Goal: Navigation & Orientation: Find specific page/section

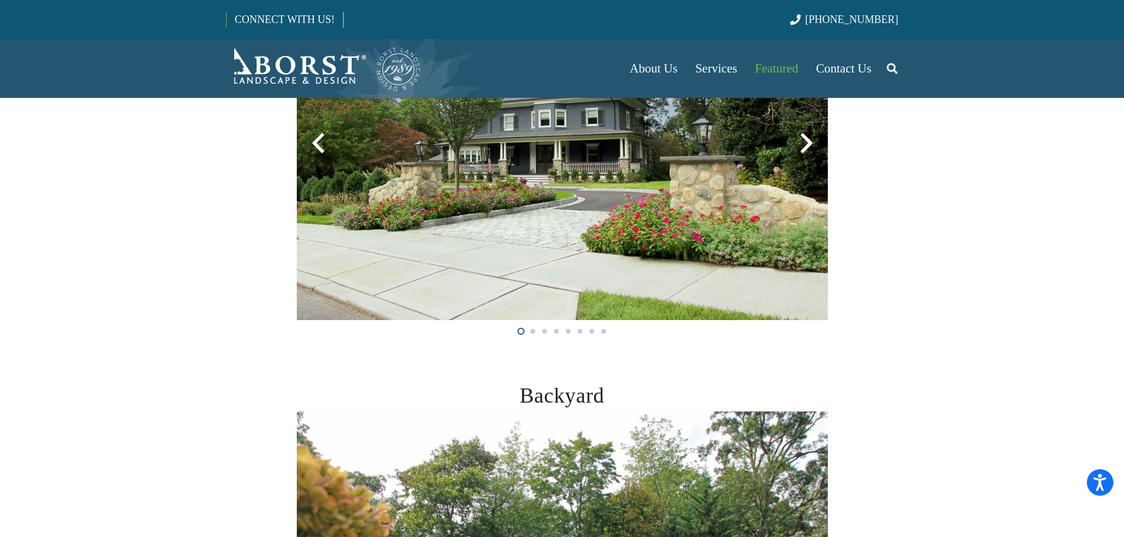
scroll to position [177, 0]
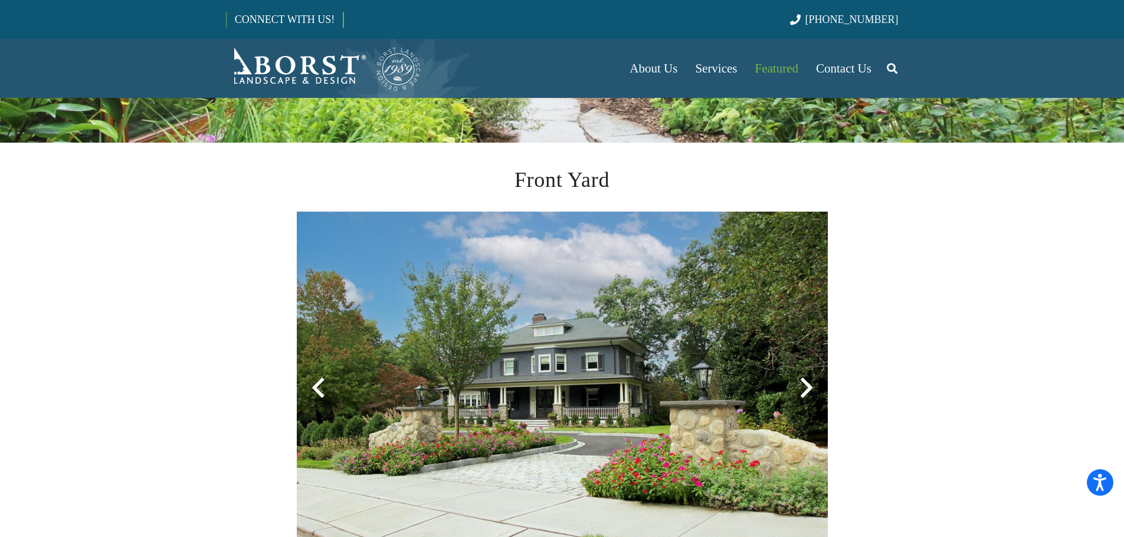
click at [808, 397] on div at bounding box center [806, 388] width 42 height 42
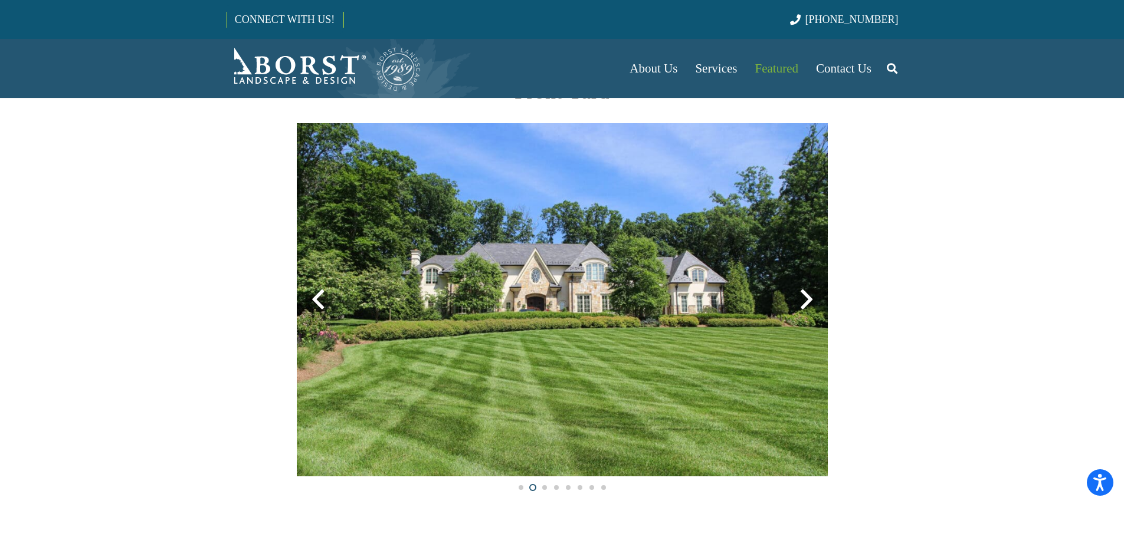
scroll to position [295, 0]
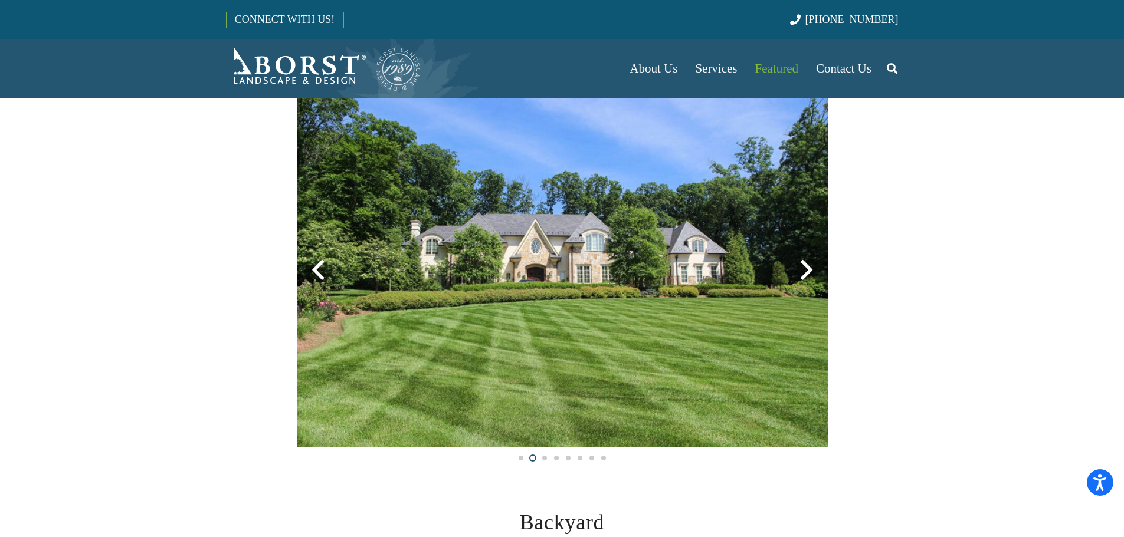
click at [806, 269] on div at bounding box center [806, 270] width 42 height 42
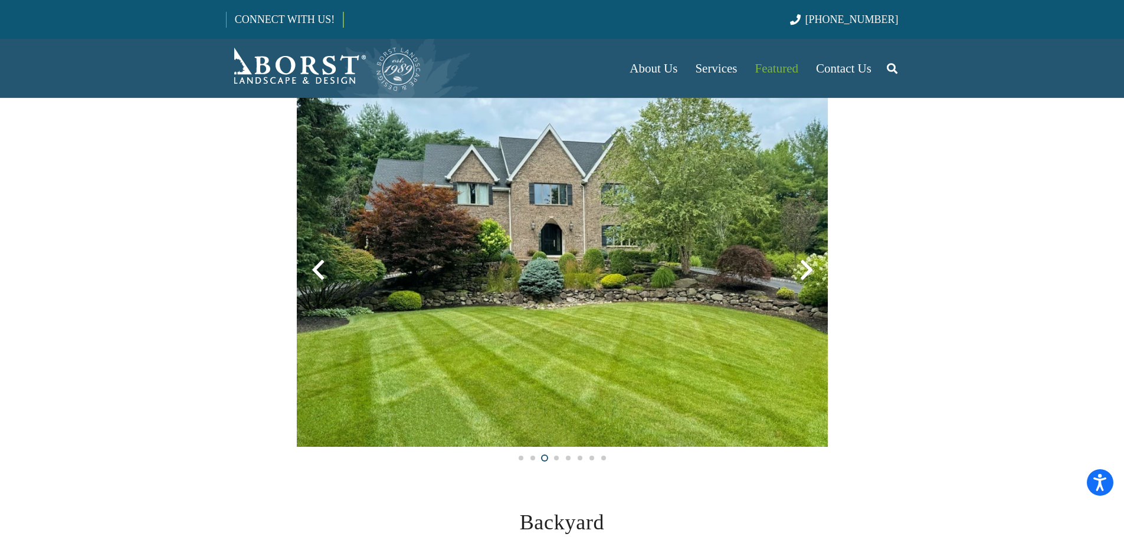
click at [806, 269] on div at bounding box center [806, 270] width 42 height 42
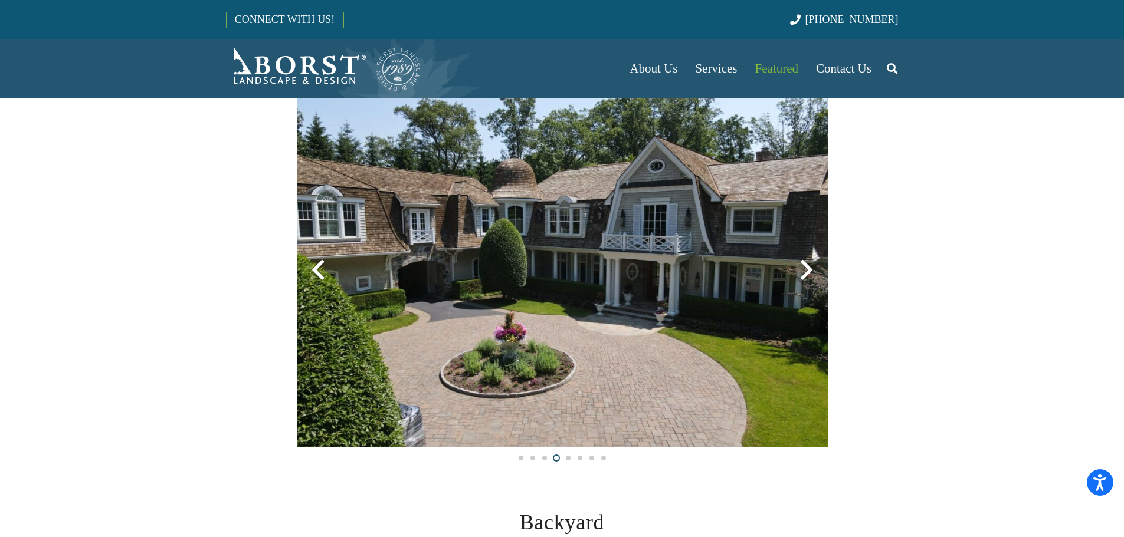
click at [806, 269] on div at bounding box center [806, 270] width 42 height 42
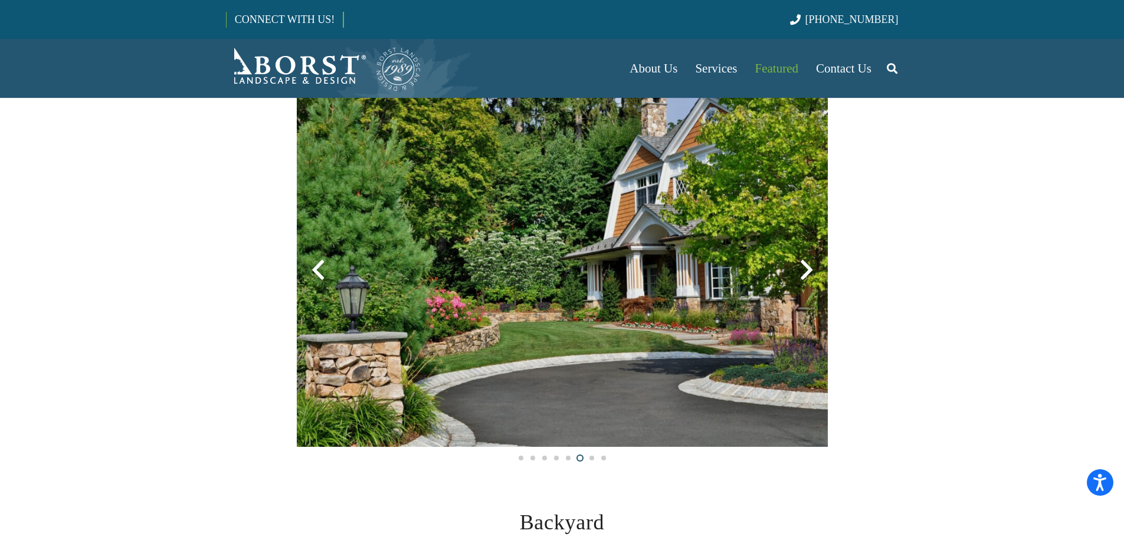
click at [803, 271] on div at bounding box center [806, 270] width 42 height 42
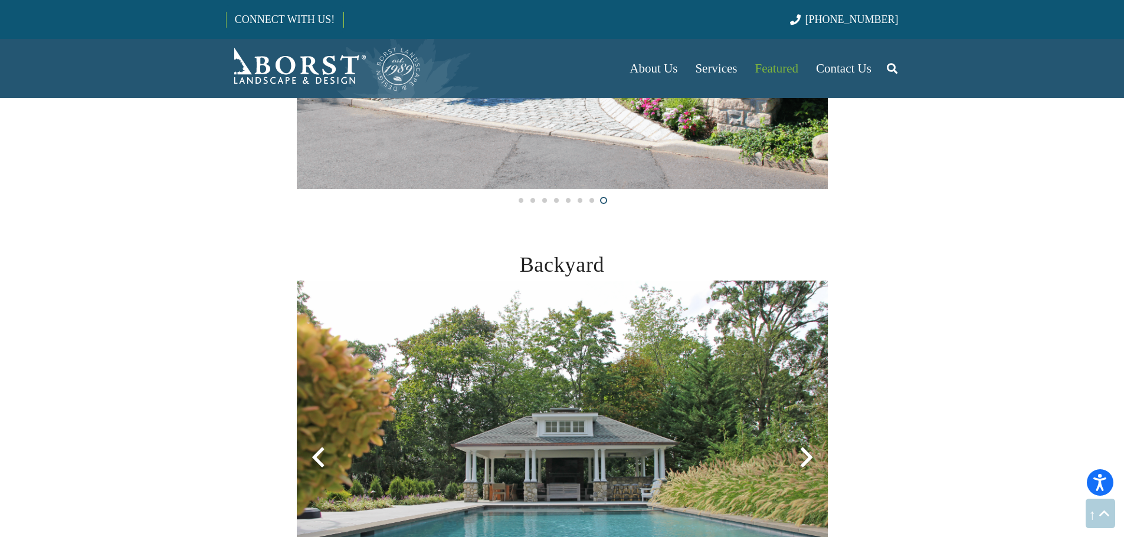
scroll to position [649, 0]
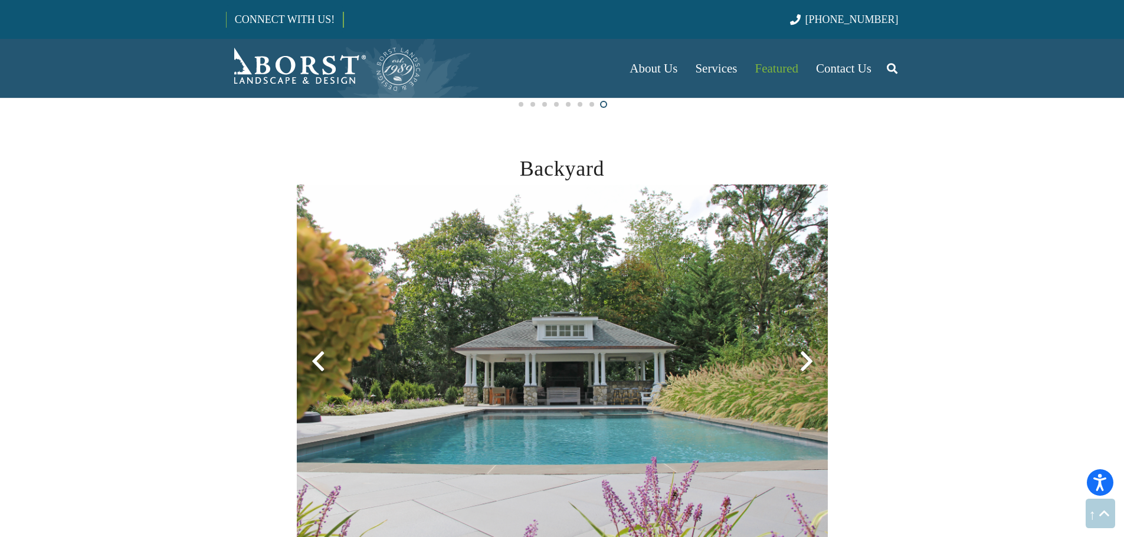
click at [810, 357] on div at bounding box center [806, 361] width 42 height 42
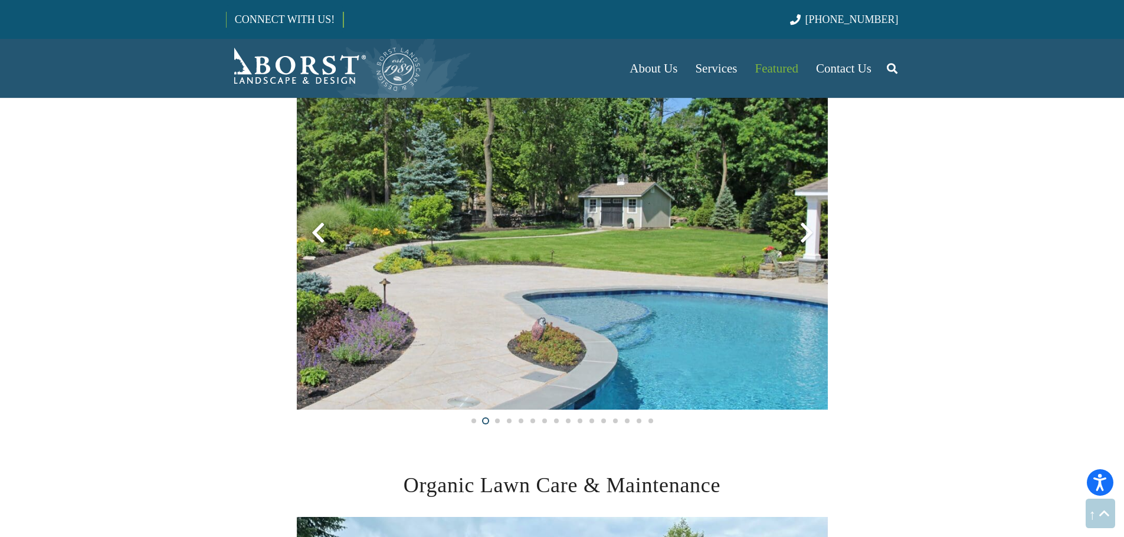
scroll to position [708, 0]
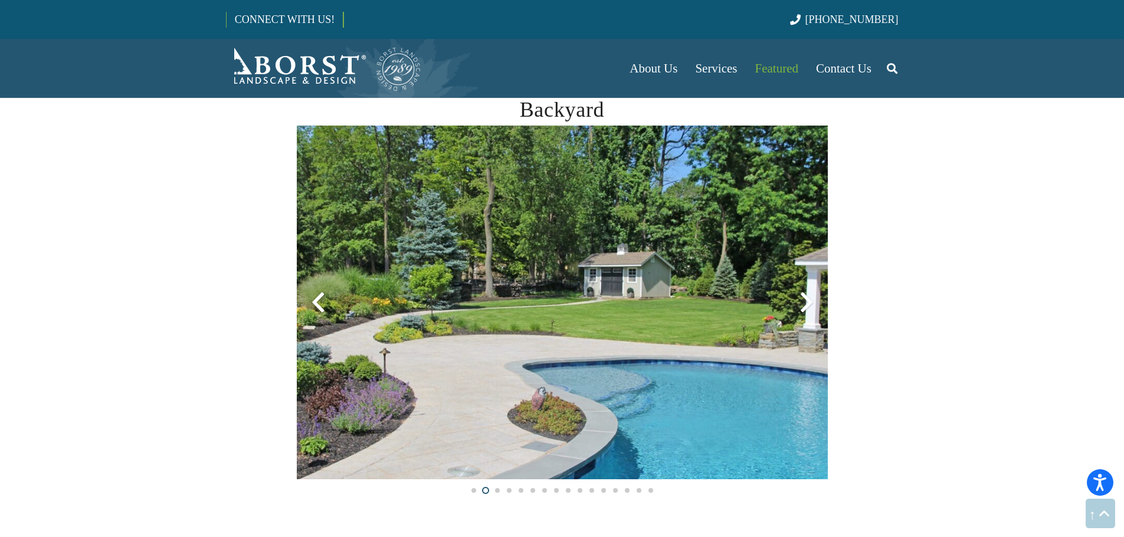
click at [806, 300] on div at bounding box center [806, 302] width 42 height 42
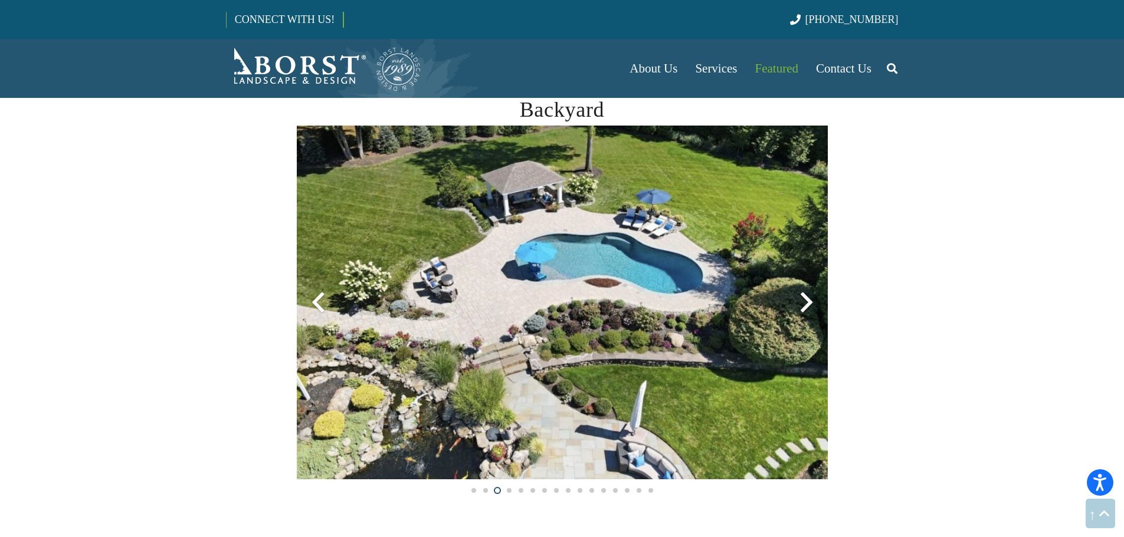
click at [806, 300] on div at bounding box center [806, 302] width 42 height 42
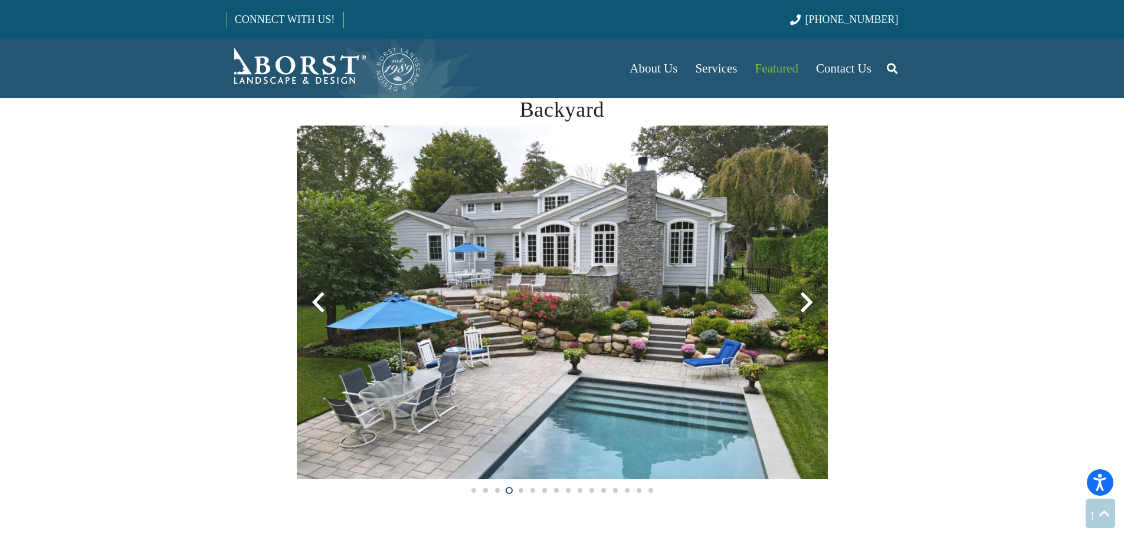
click at [800, 302] on div at bounding box center [806, 302] width 42 height 42
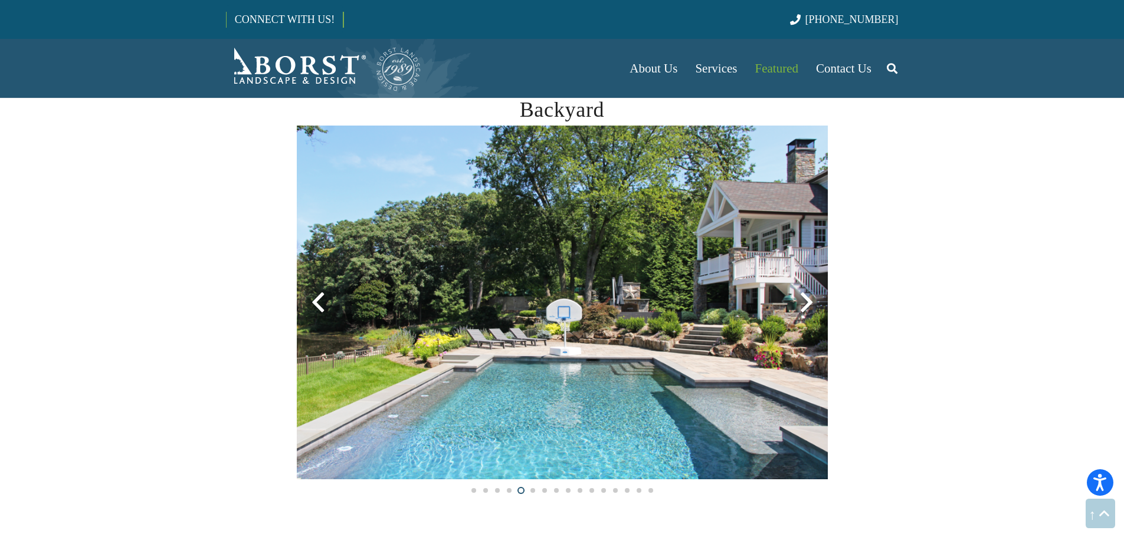
click at [800, 302] on div at bounding box center [806, 302] width 42 height 42
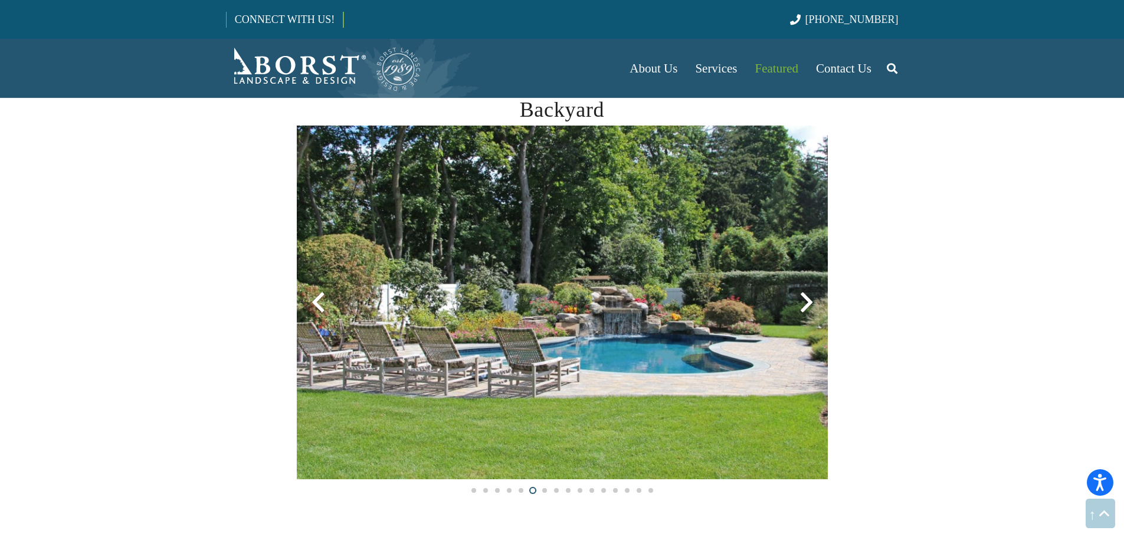
click at [800, 302] on div at bounding box center [806, 302] width 42 height 42
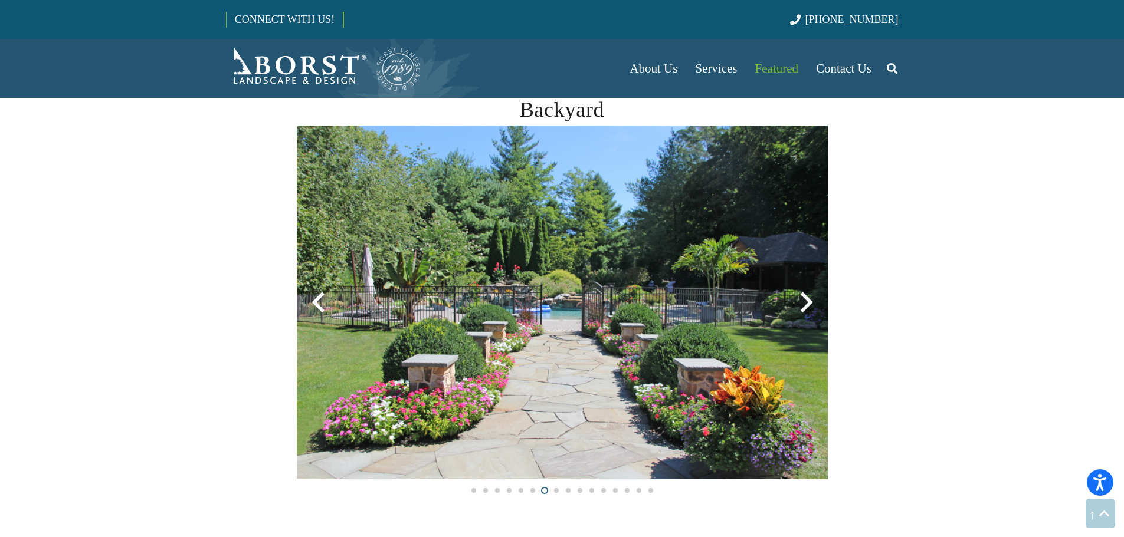
click at [800, 302] on div at bounding box center [806, 302] width 42 height 42
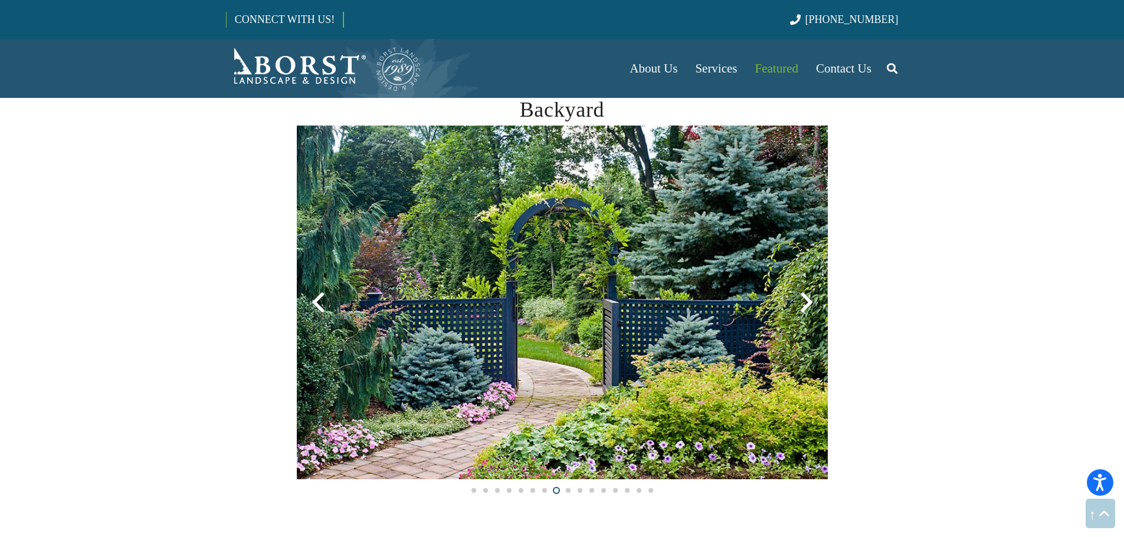
click at [800, 302] on div at bounding box center [806, 302] width 42 height 42
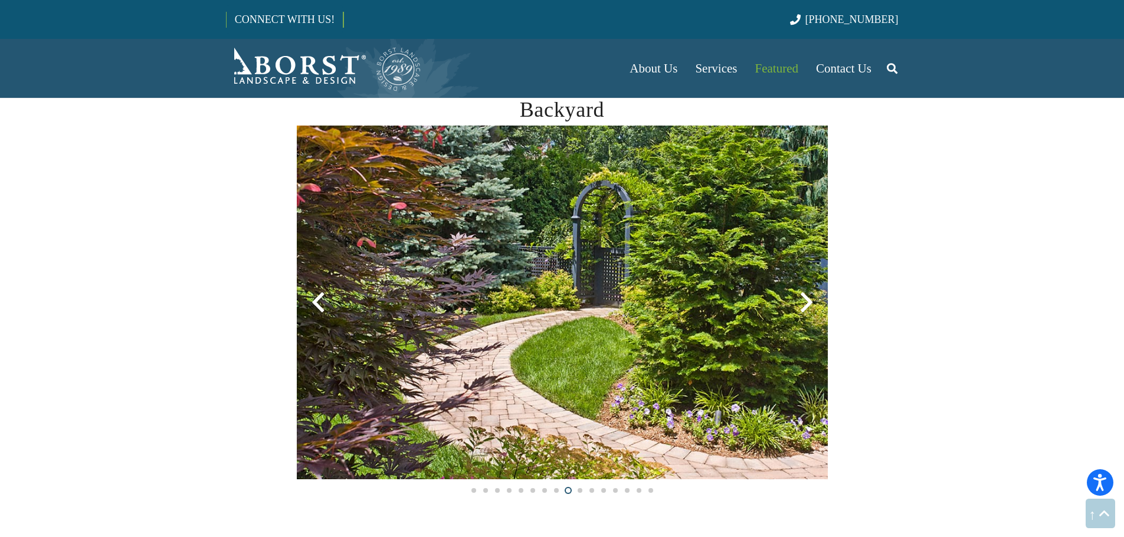
click at [800, 302] on div at bounding box center [806, 302] width 42 height 42
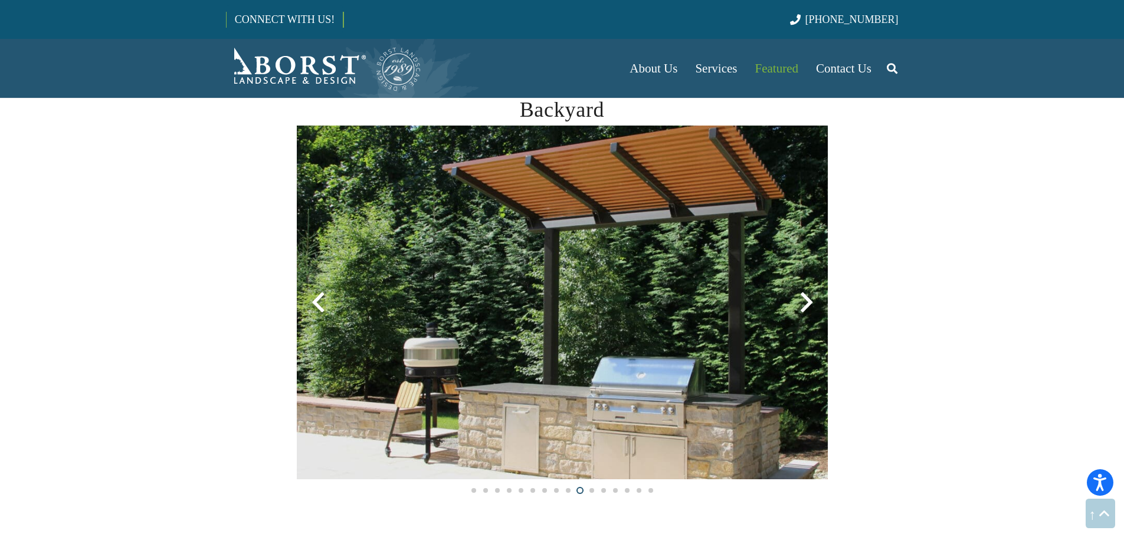
click at [800, 302] on div at bounding box center [806, 302] width 42 height 42
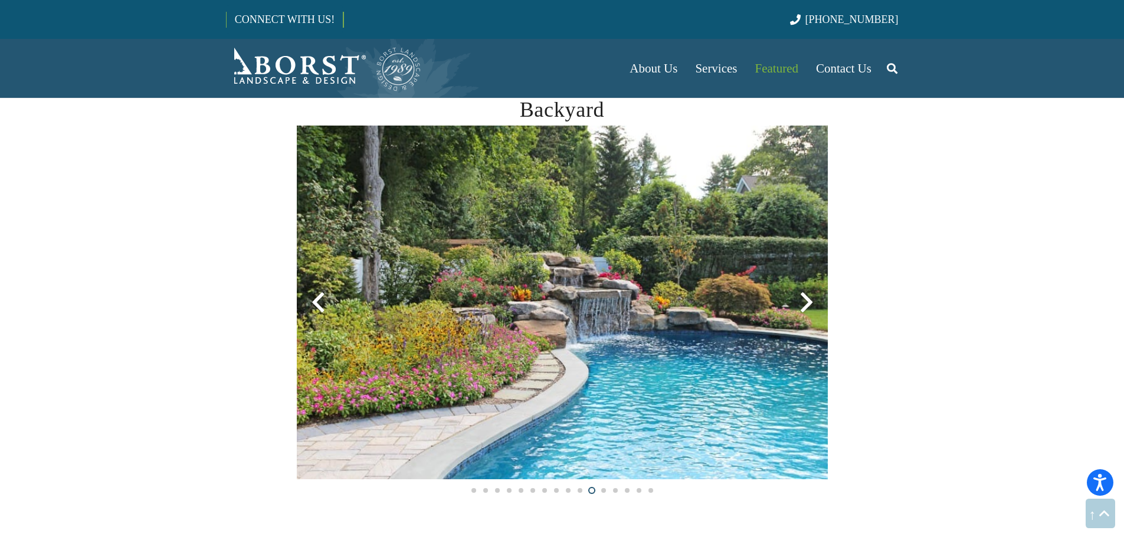
click at [800, 302] on div at bounding box center [806, 302] width 42 height 42
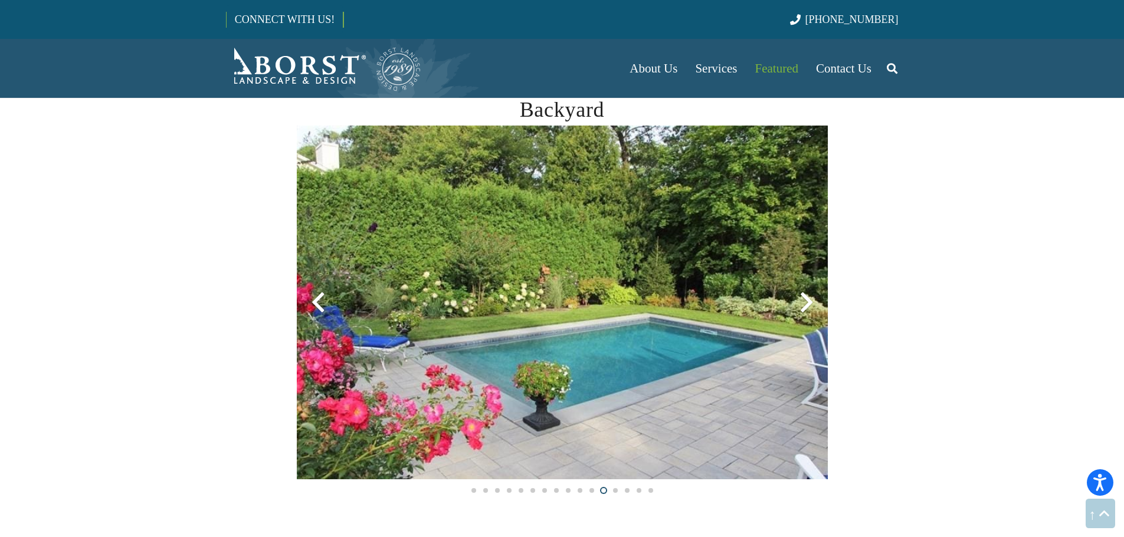
click at [800, 302] on div at bounding box center [806, 302] width 42 height 42
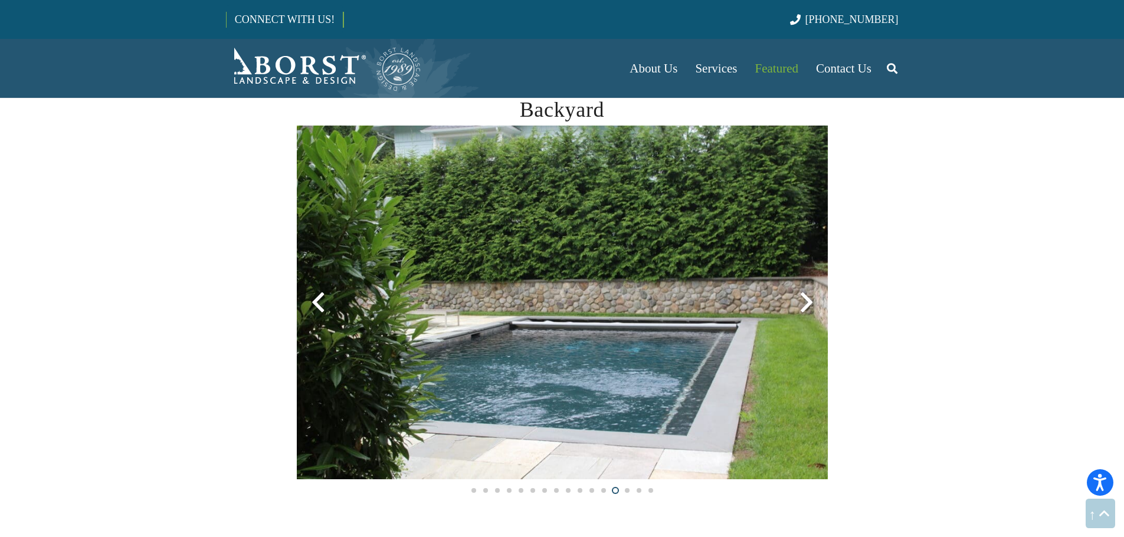
click at [800, 302] on div at bounding box center [806, 302] width 42 height 42
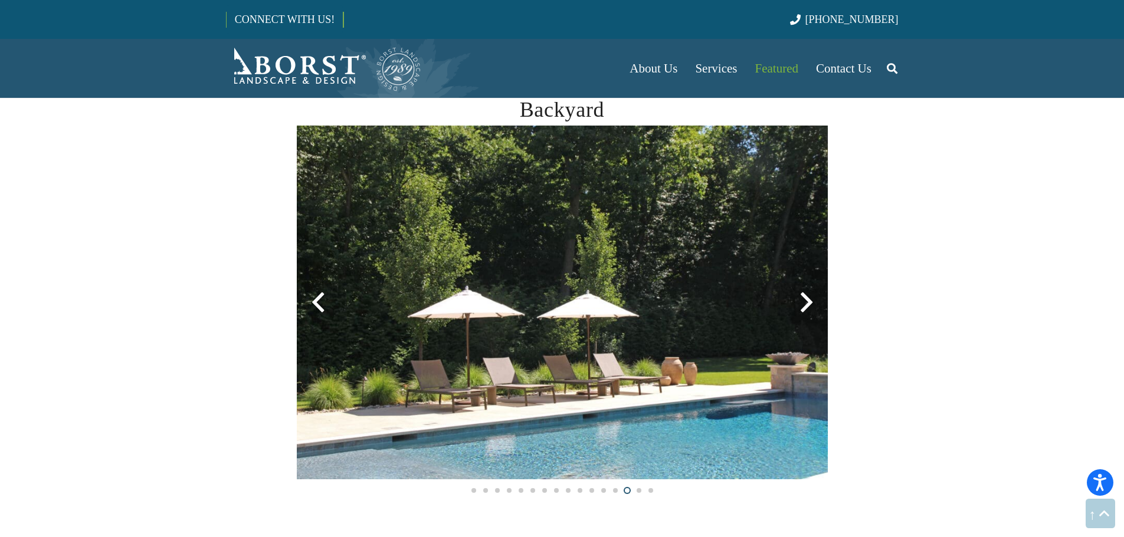
click at [800, 302] on div at bounding box center [806, 302] width 42 height 42
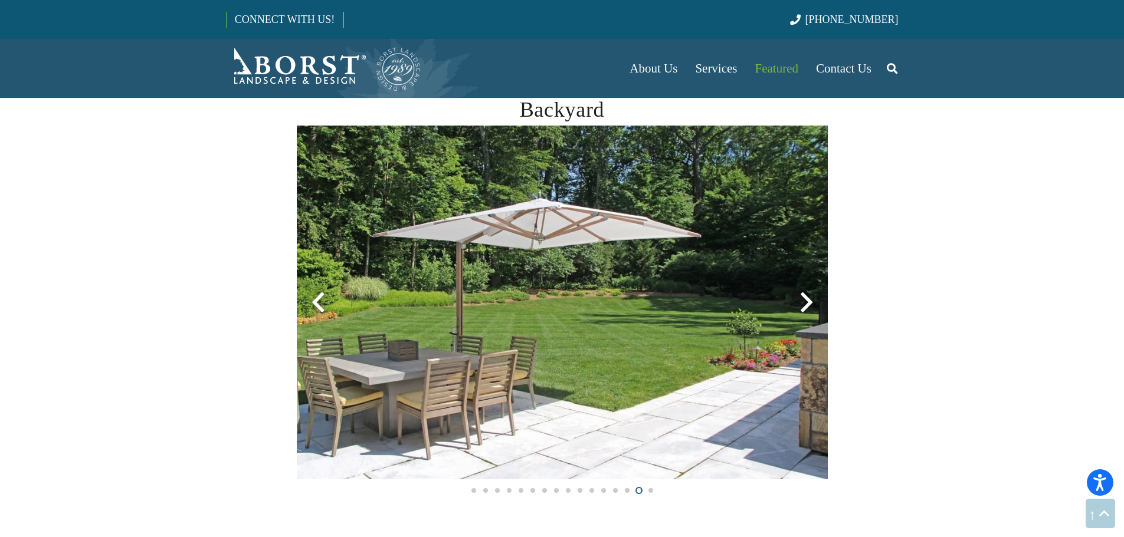
click at [800, 302] on div at bounding box center [806, 302] width 42 height 42
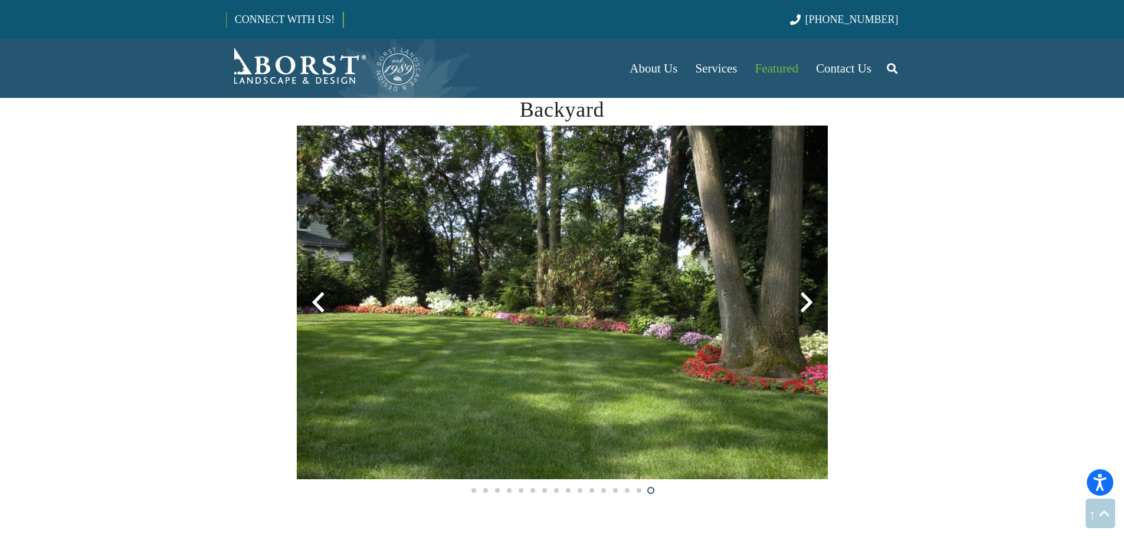
click at [800, 302] on div at bounding box center [806, 302] width 42 height 42
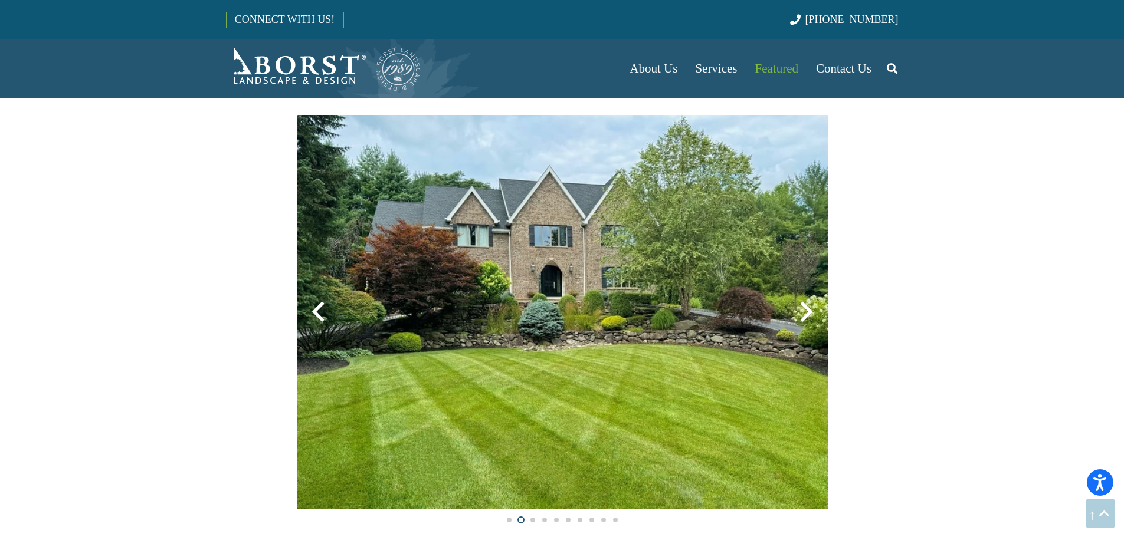
click at [805, 310] on div at bounding box center [806, 312] width 42 height 42
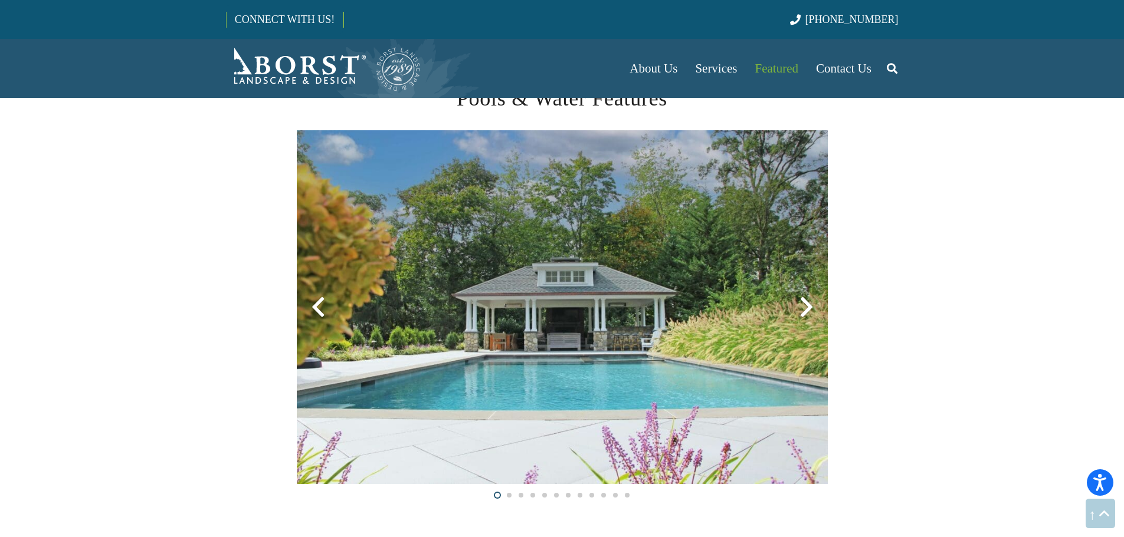
scroll to position [2124, 0]
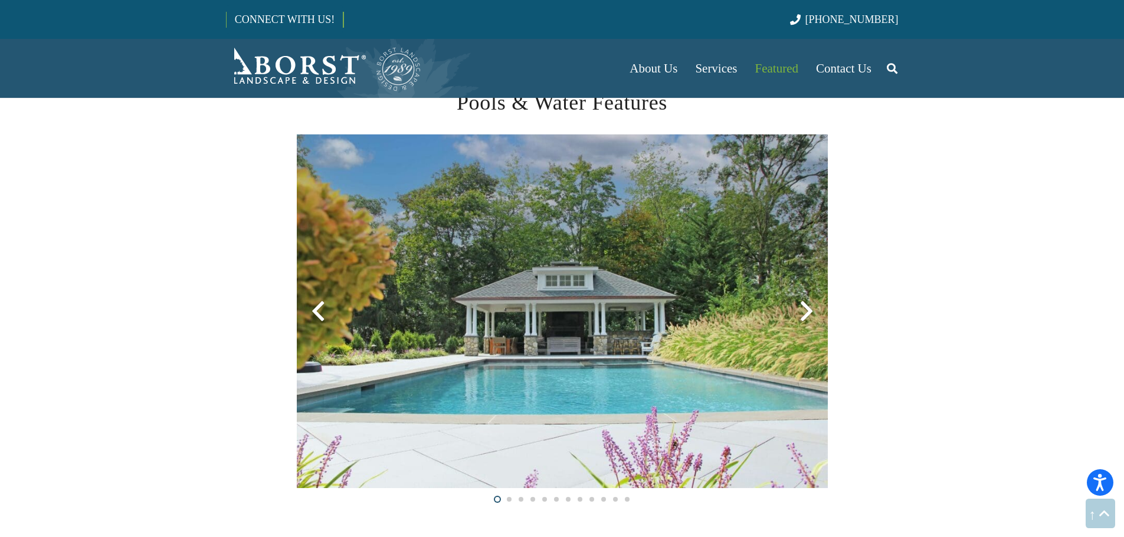
click at [807, 310] on div at bounding box center [806, 311] width 42 height 42
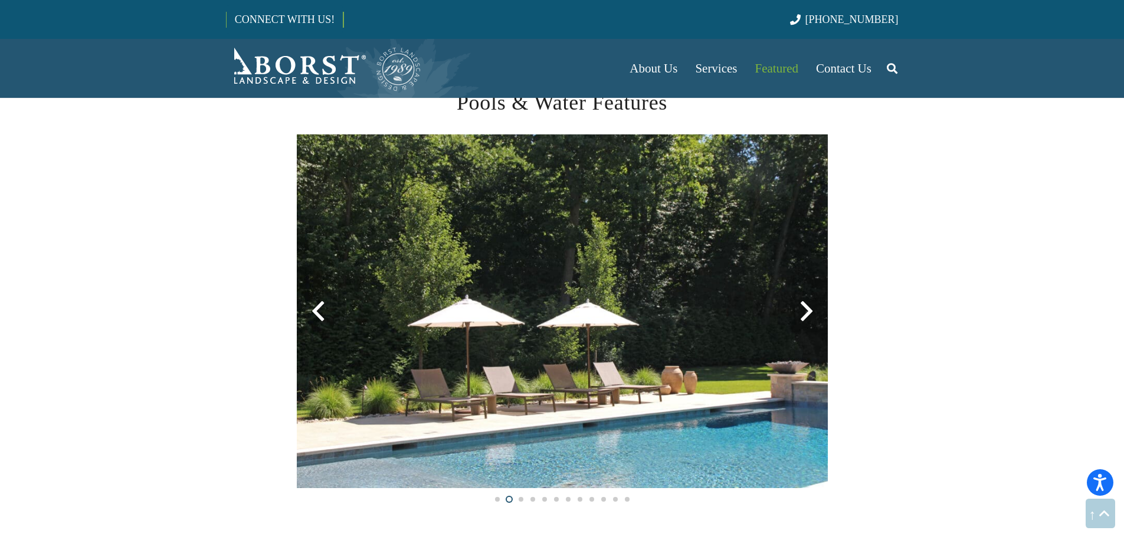
click at [807, 310] on div at bounding box center [806, 311] width 42 height 42
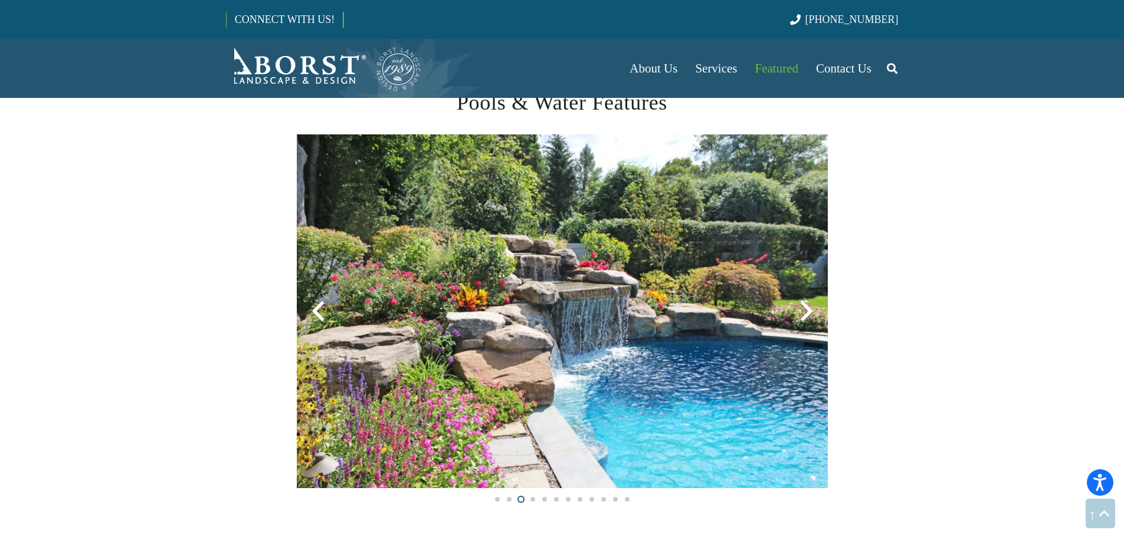
click at [807, 310] on div at bounding box center [806, 311] width 42 height 42
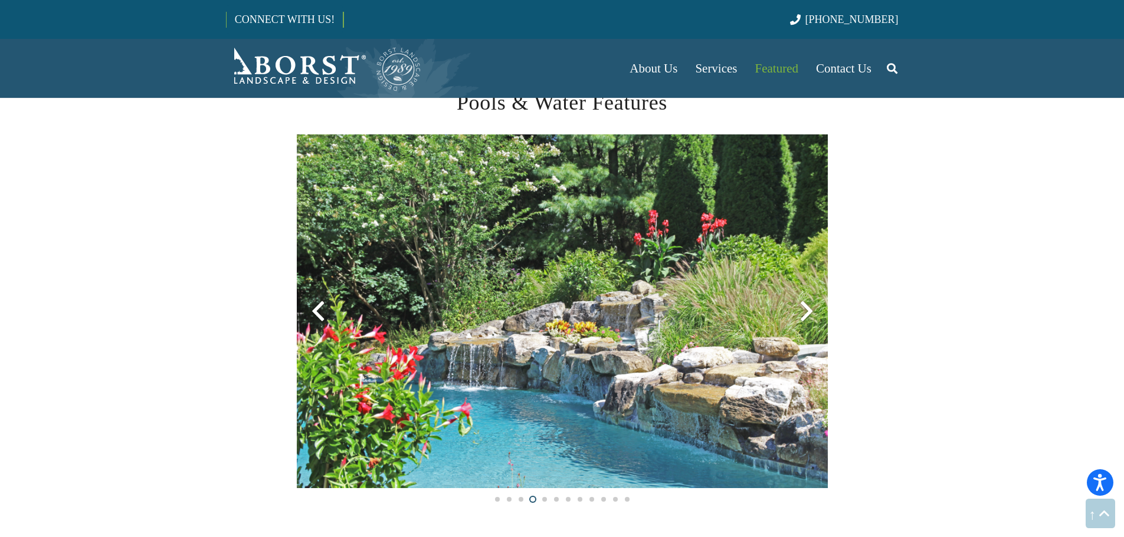
click at [807, 310] on div at bounding box center [806, 311] width 42 height 42
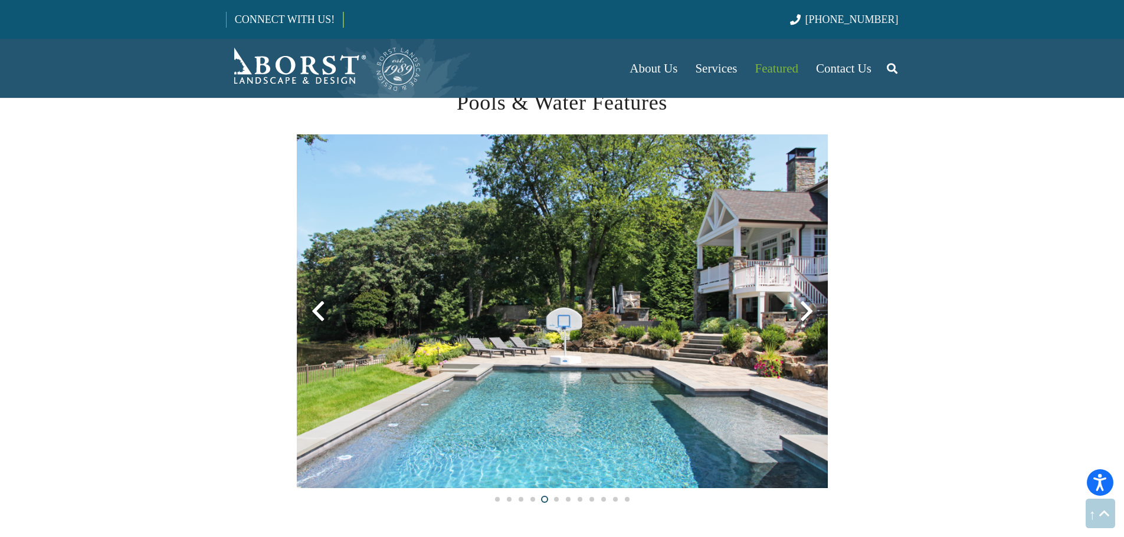
click at [807, 310] on div at bounding box center [806, 311] width 42 height 42
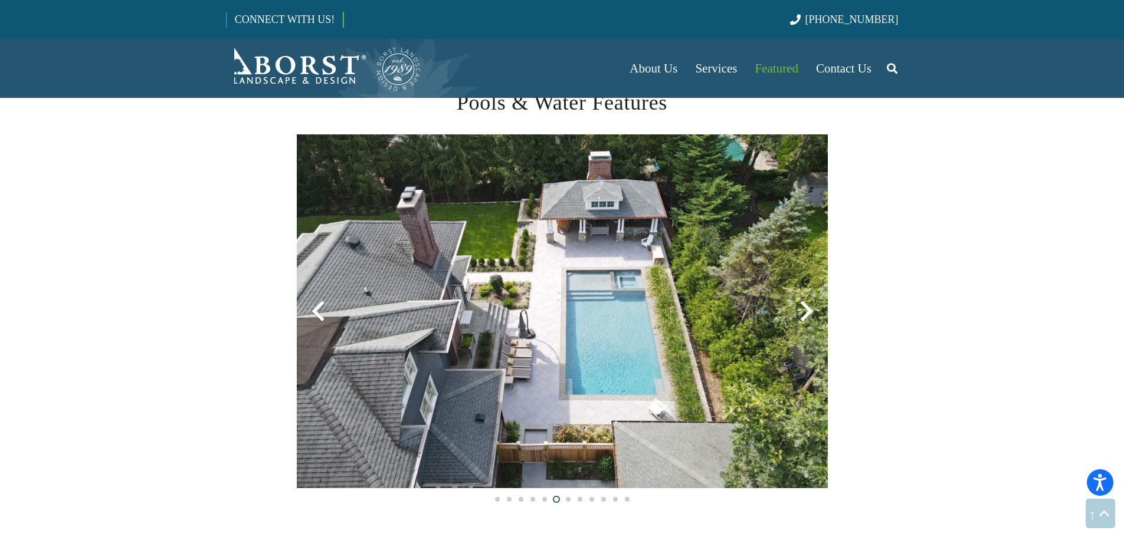
click at [807, 310] on div at bounding box center [806, 311] width 42 height 42
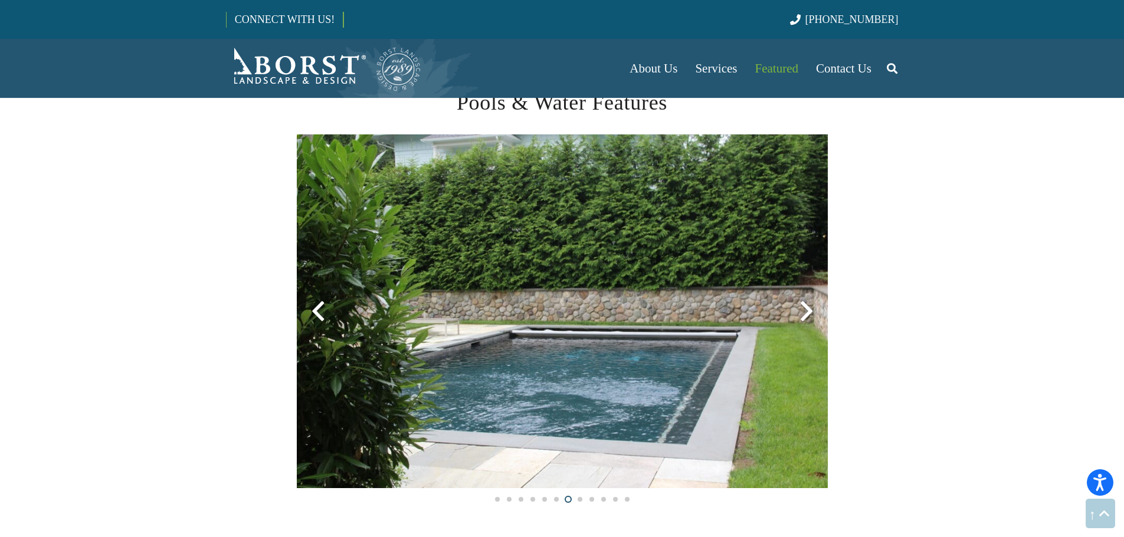
click at [807, 310] on div at bounding box center [806, 311] width 42 height 42
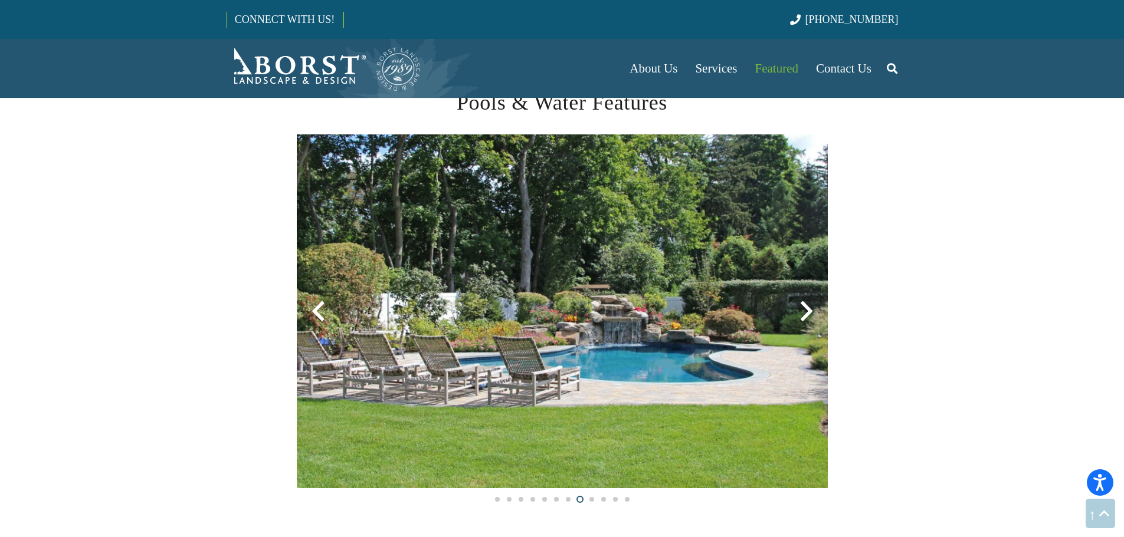
click at [807, 310] on div at bounding box center [806, 311] width 42 height 42
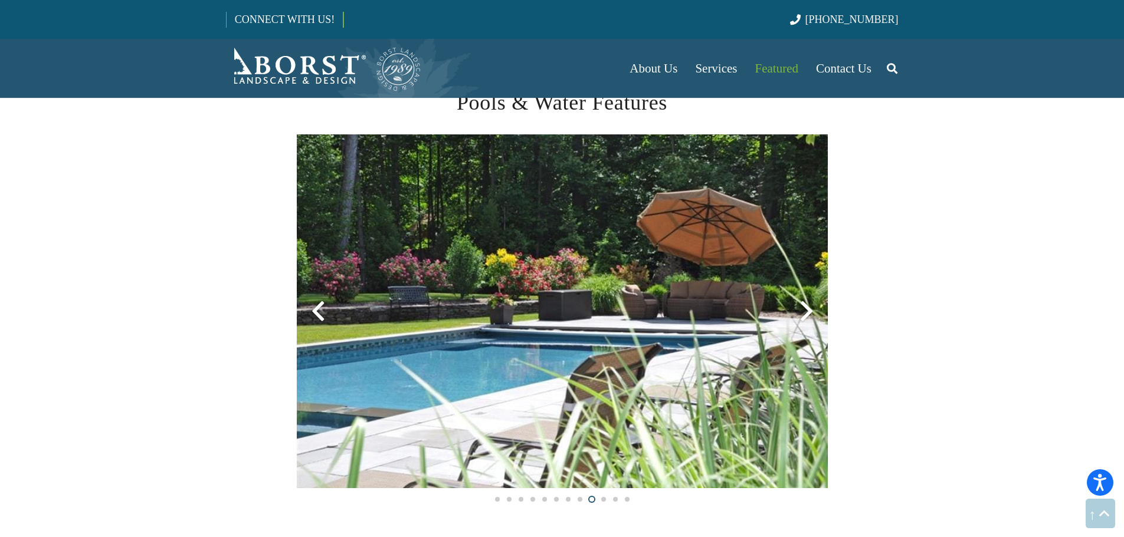
click at [807, 310] on div at bounding box center [806, 311] width 42 height 42
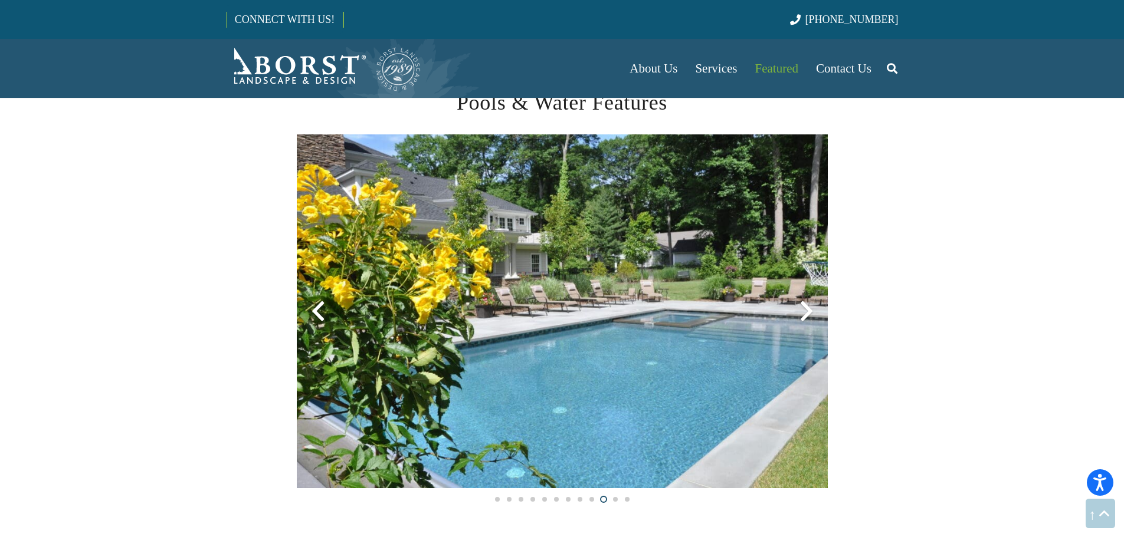
click at [807, 310] on div at bounding box center [806, 311] width 42 height 42
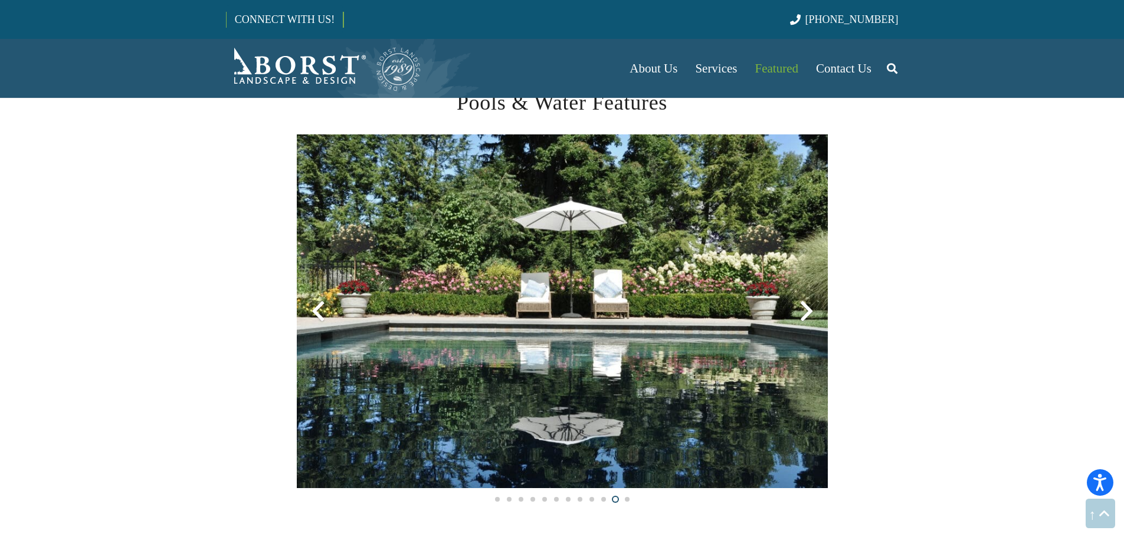
click at [807, 310] on div at bounding box center [806, 311] width 42 height 42
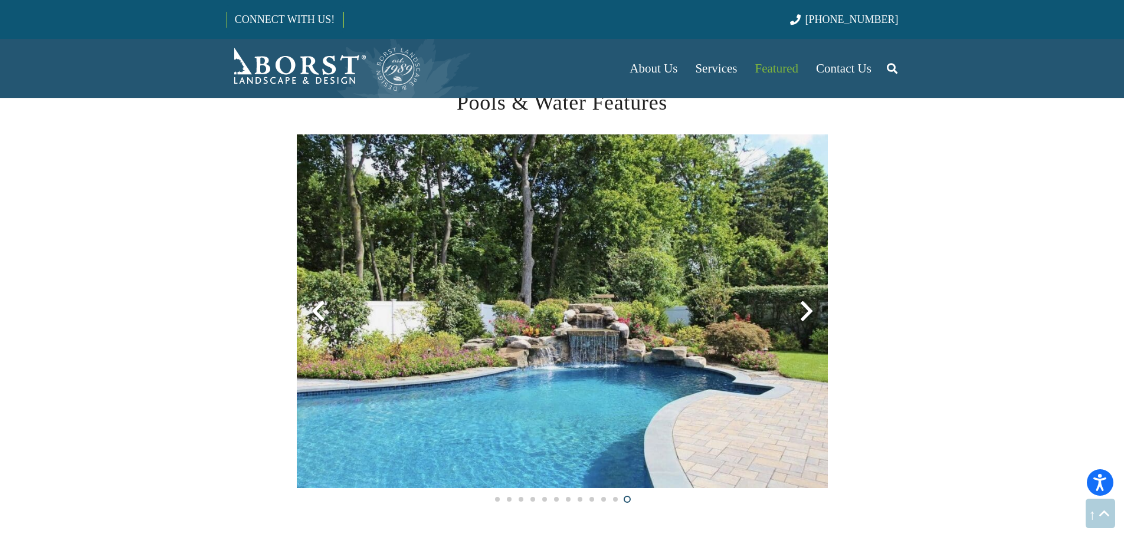
click at [807, 310] on div at bounding box center [806, 311] width 42 height 42
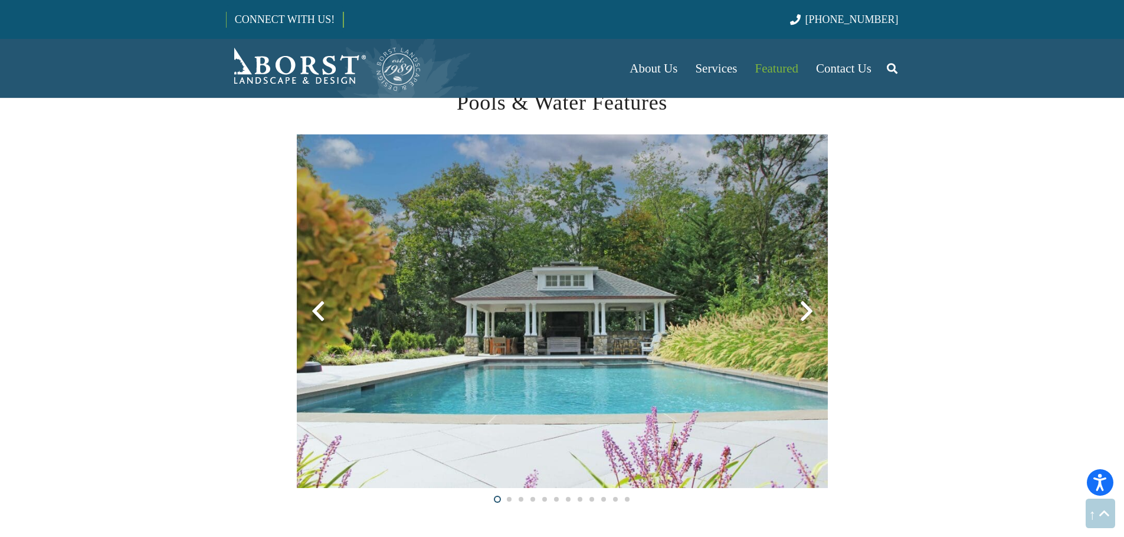
click at [807, 310] on div at bounding box center [806, 311] width 42 height 42
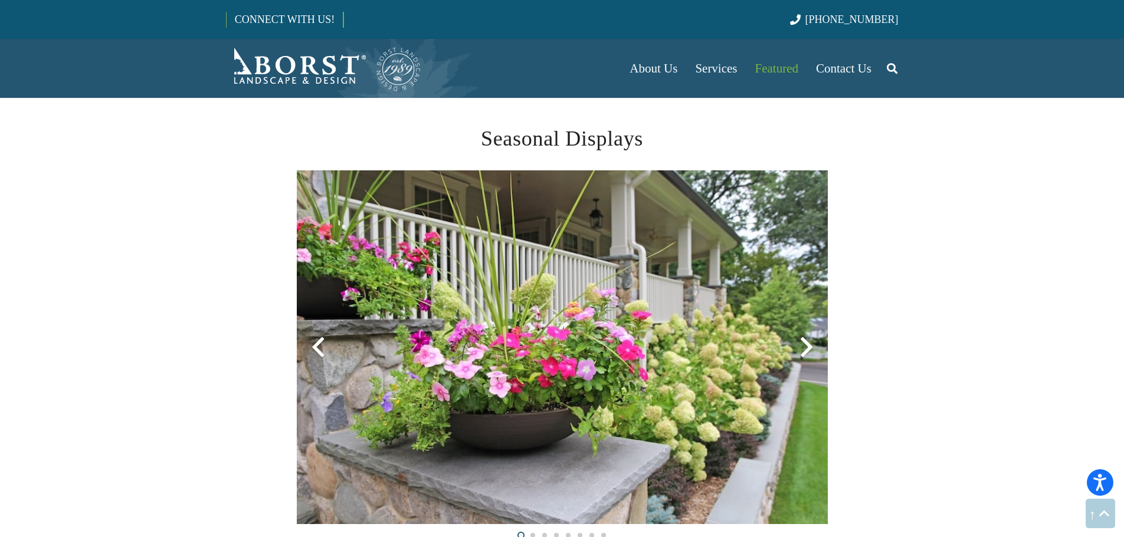
scroll to position [2536, 0]
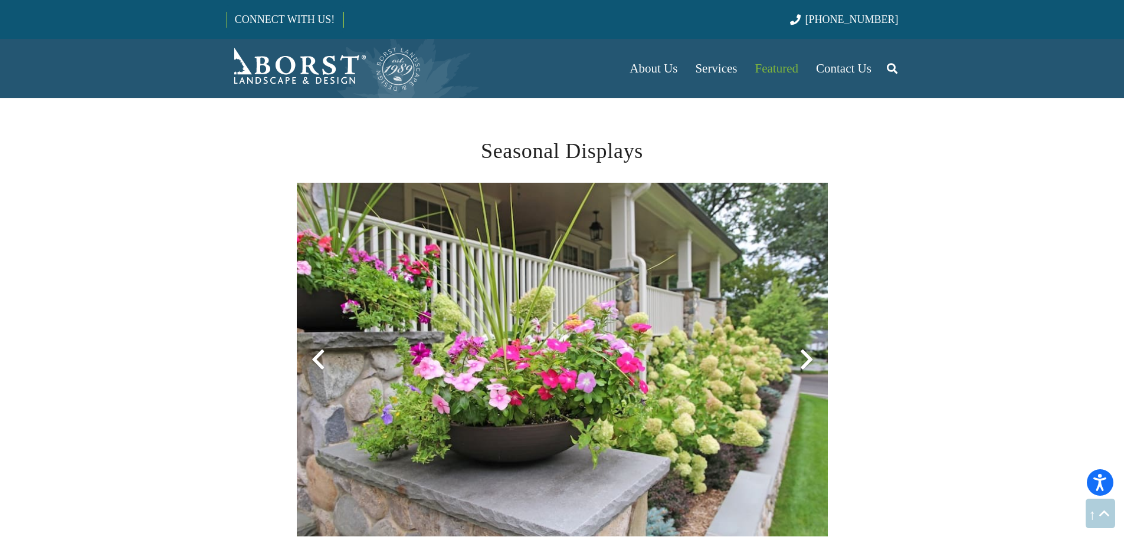
click at [805, 355] on div at bounding box center [806, 360] width 42 height 42
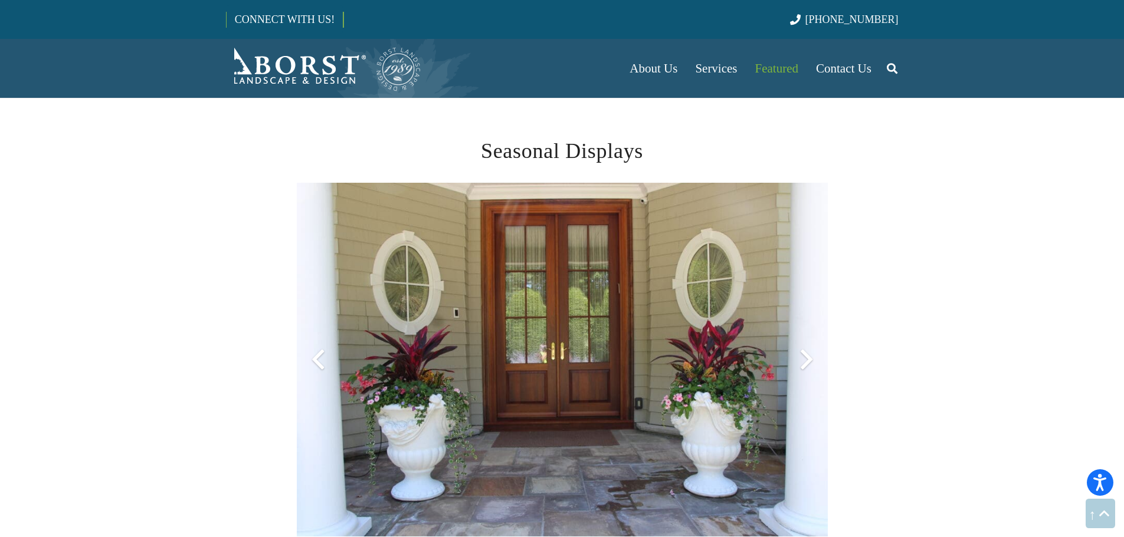
click at [805, 355] on div at bounding box center [806, 360] width 42 height 42
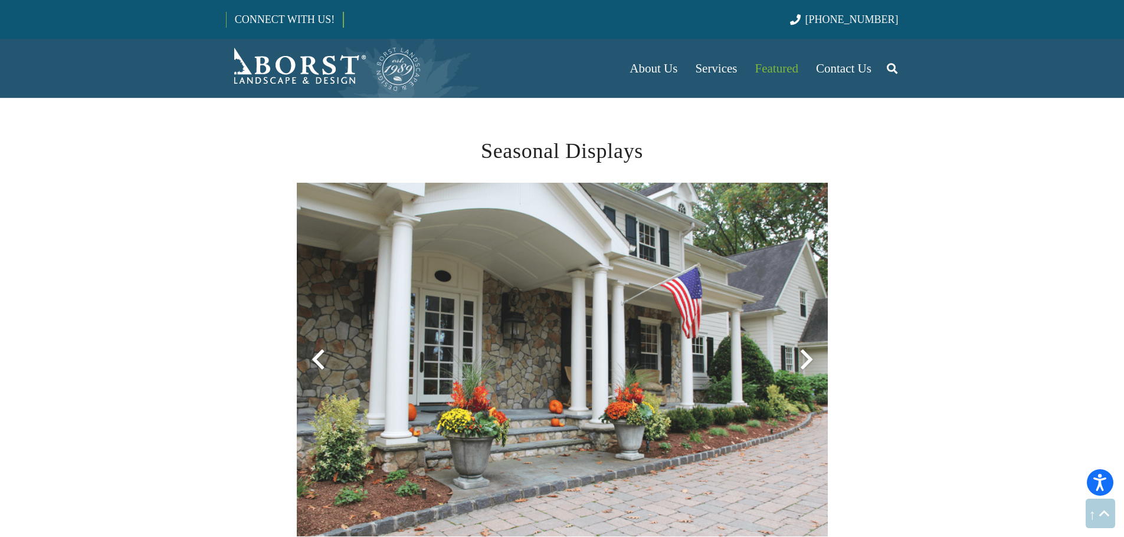
click at [805, 355] on div at bounding box center [806, 360] width 42 height 42
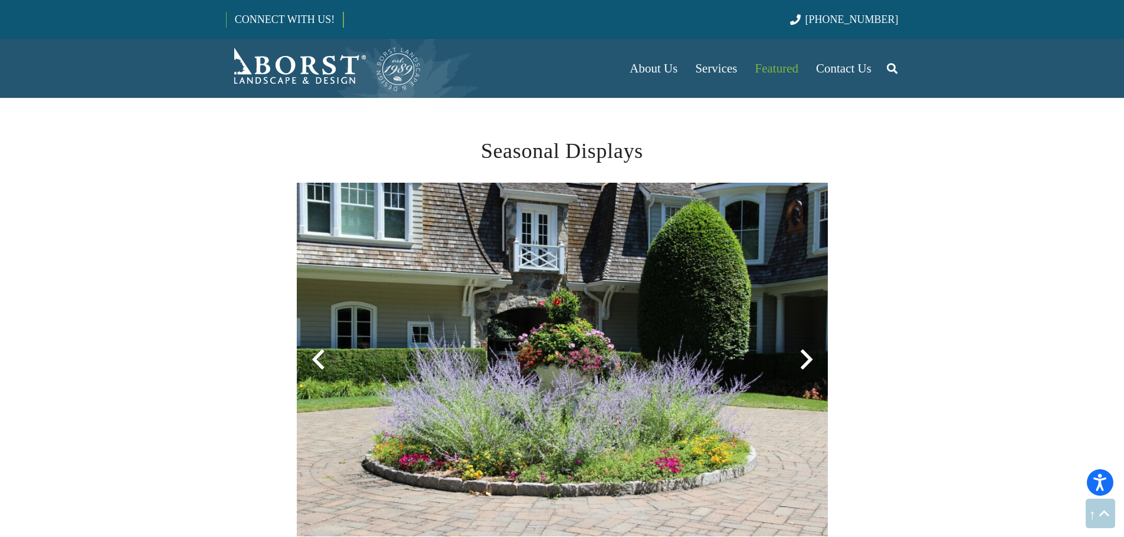
click at [805, 355] on div at bounding box center [806, 360] width 42 height 42
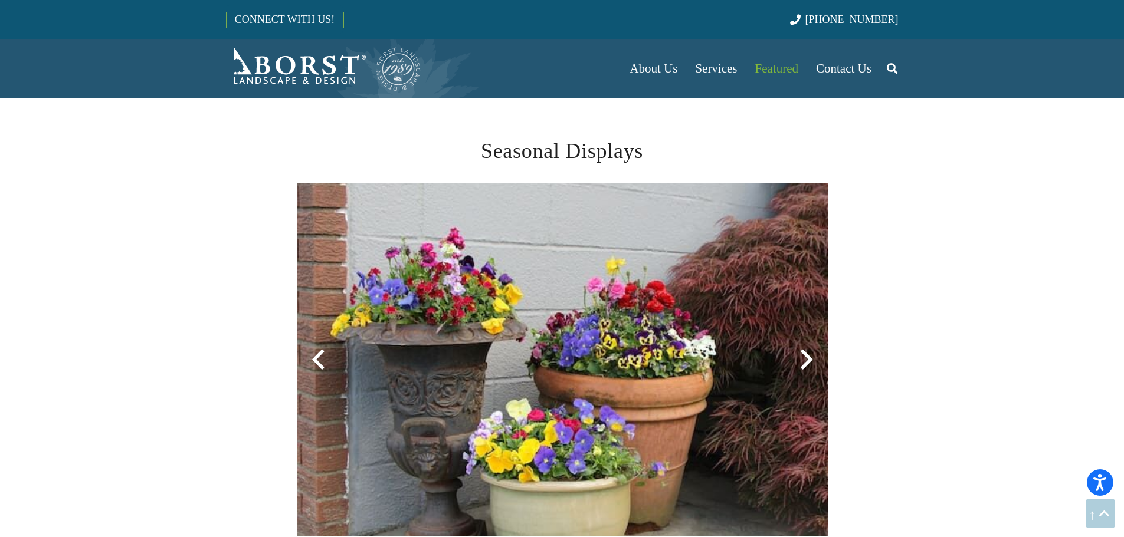
click at [805, 355] on div at bounding box center [806, 360] width 42 height 42
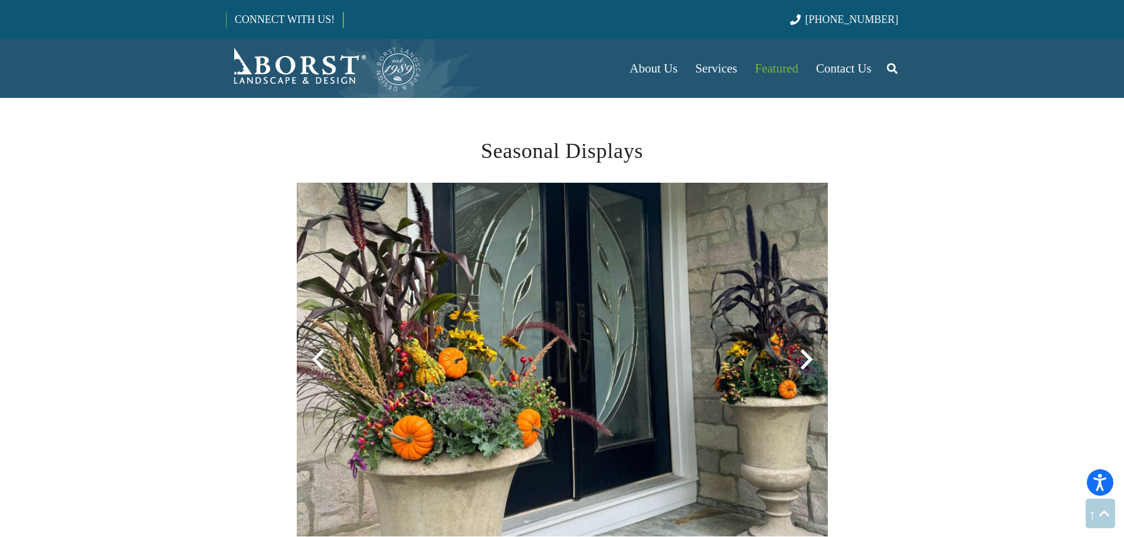
click at [805, 355] on div at bounding box center [806, 360] width 42 height 42
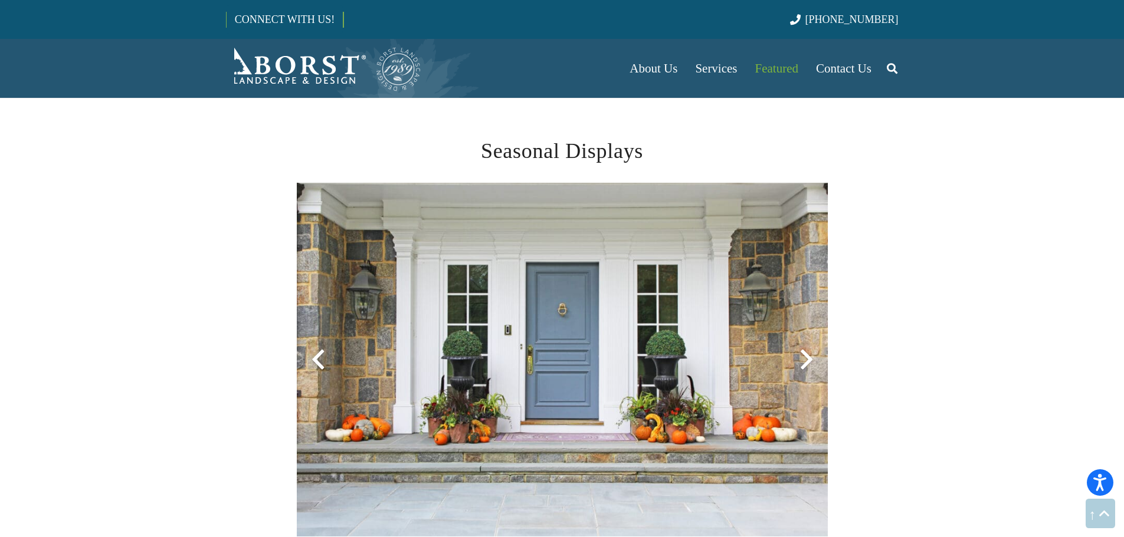
click at [805, 355] on div at bounding box center [806, 360] width 42 height 42
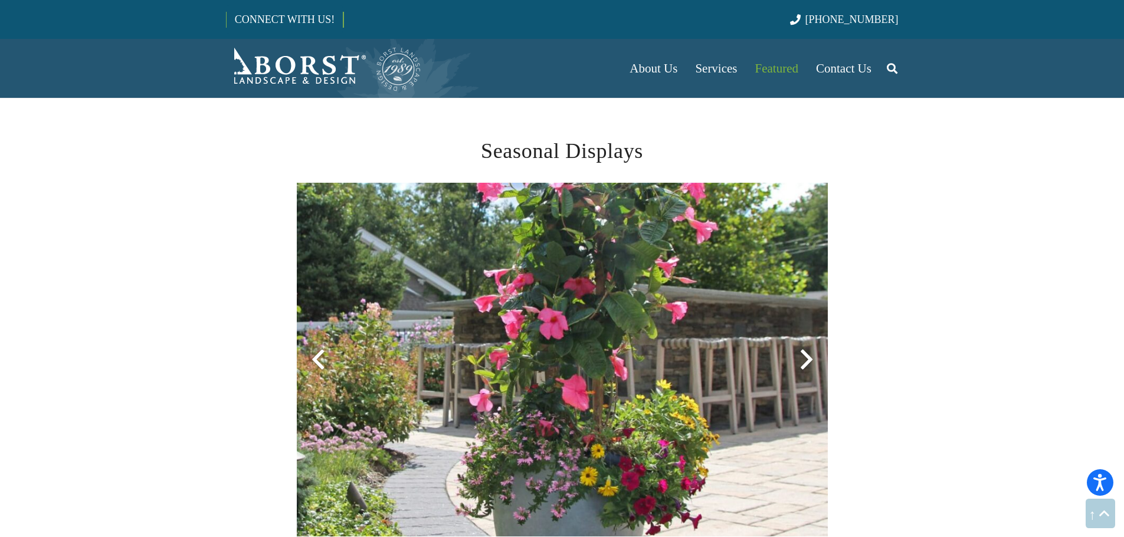
click at [805, 355] on div at bounding box center [806, 360] width 42 height 42
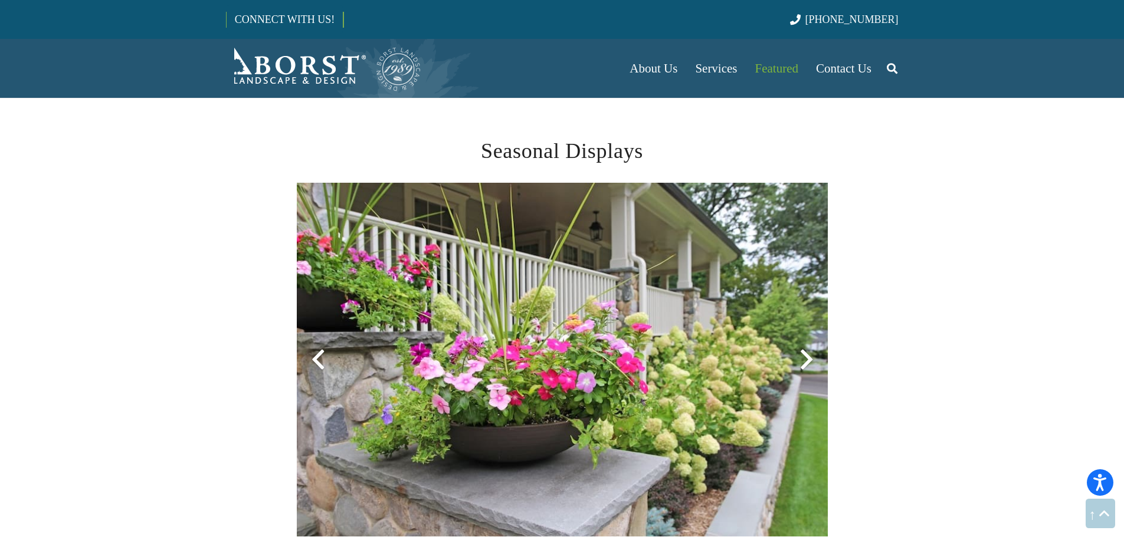
click at [805, 355] on div at bounding box center [806, 360] width 42 height 42
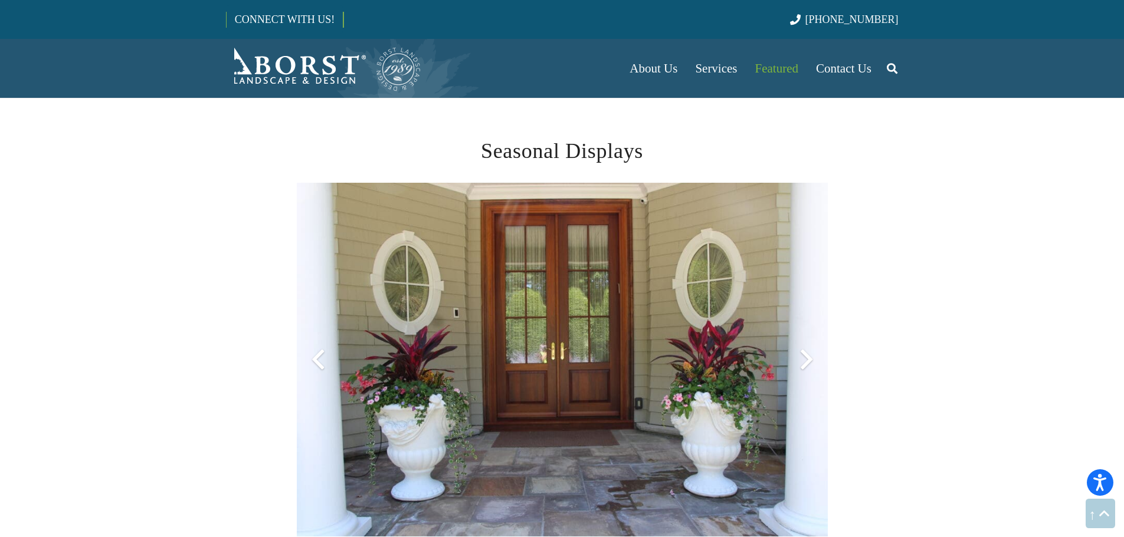
click at [805, 355] on div at bounding box center [806, 360] width 42 height 42
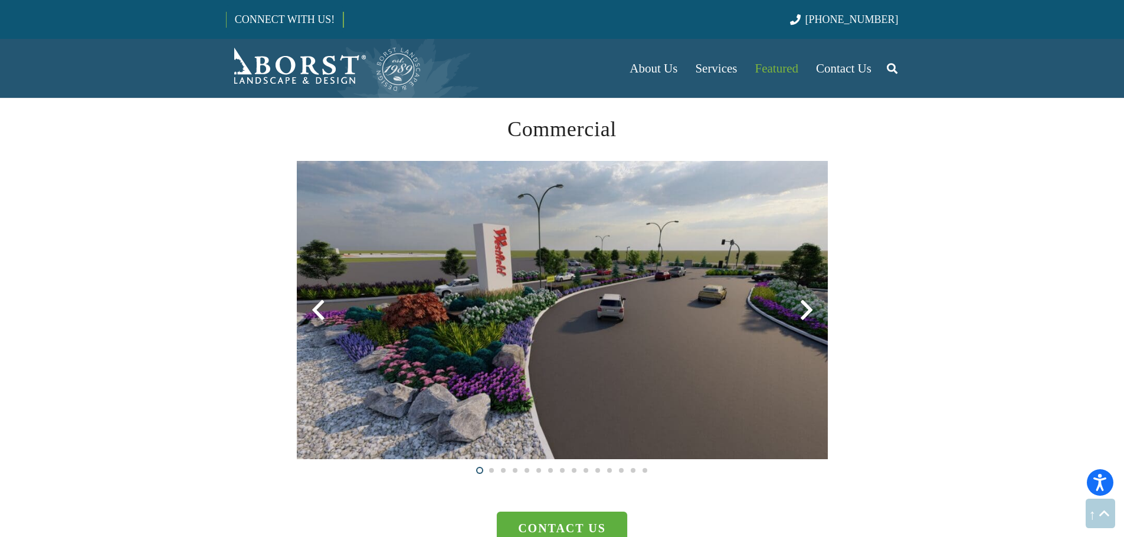
scroll to position [3008, 0]
click at [802, 314] on div at bounding box center [806, 311] width 42 height 42
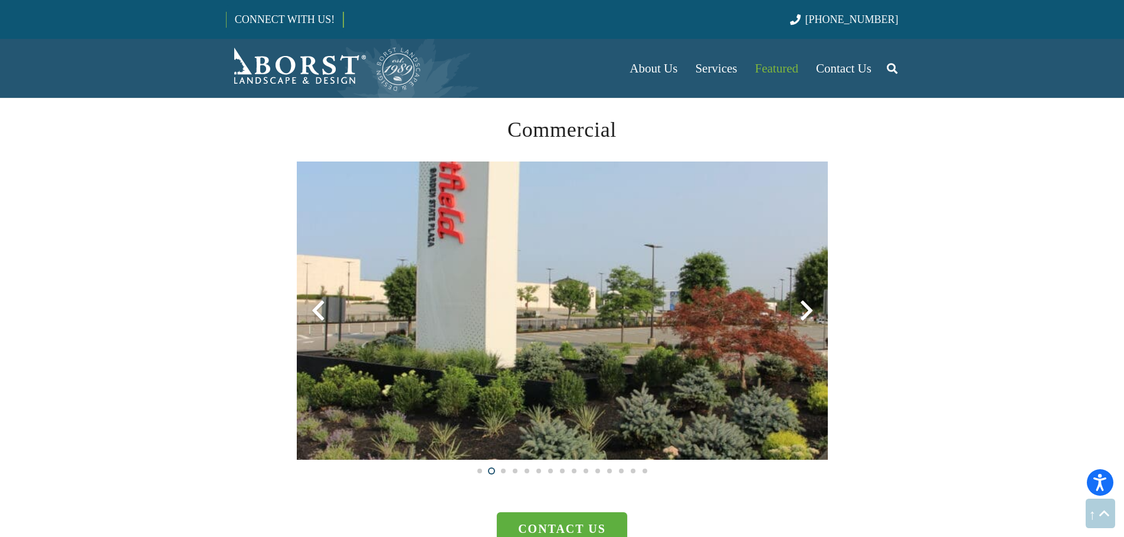
click at [802, 314] on div at bounding box center [806, 311] width 42 height 42
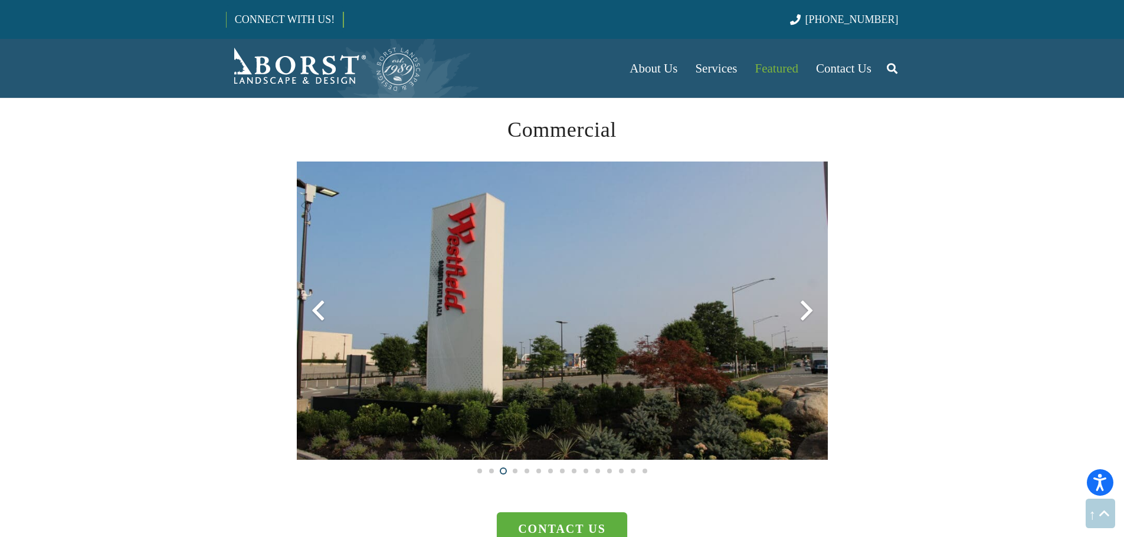
click at [802, 314] on div at bounding box center [806, 311] width 42 height 42
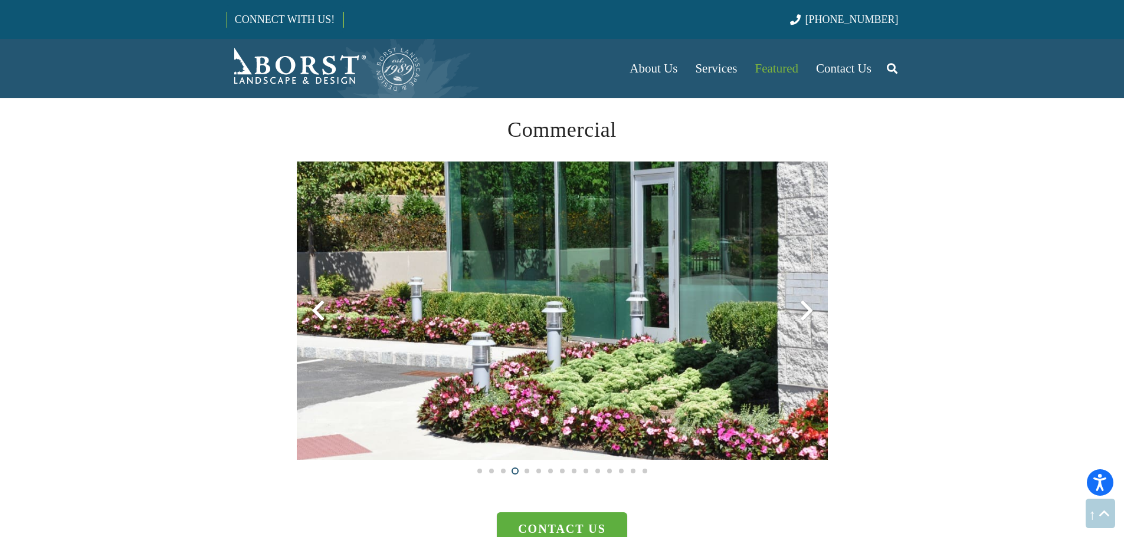
click at [802, 314] on div at bounding box center [806, 311] width 42 height 42
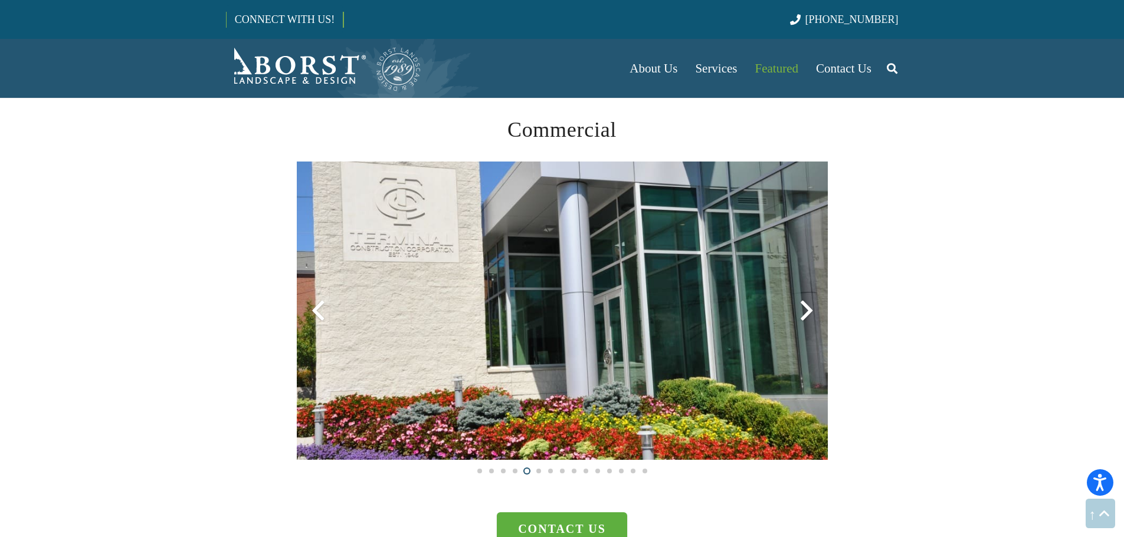
click at [802, 314] on div at bounding box center [806, 311] width 42 height 42
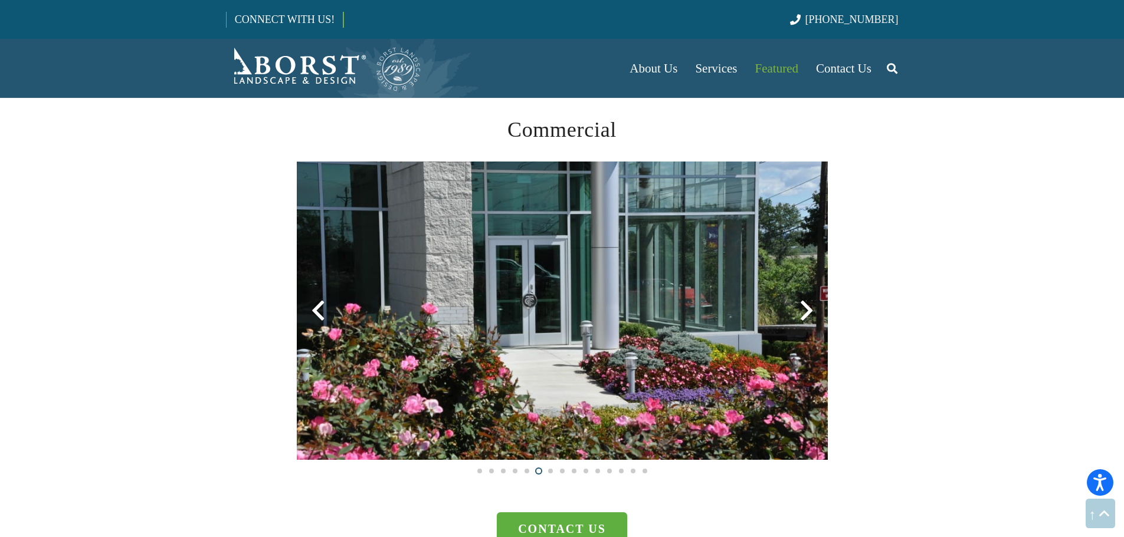
click at [802, 314] on div at bounding box center [806, 311] width 42 height 42
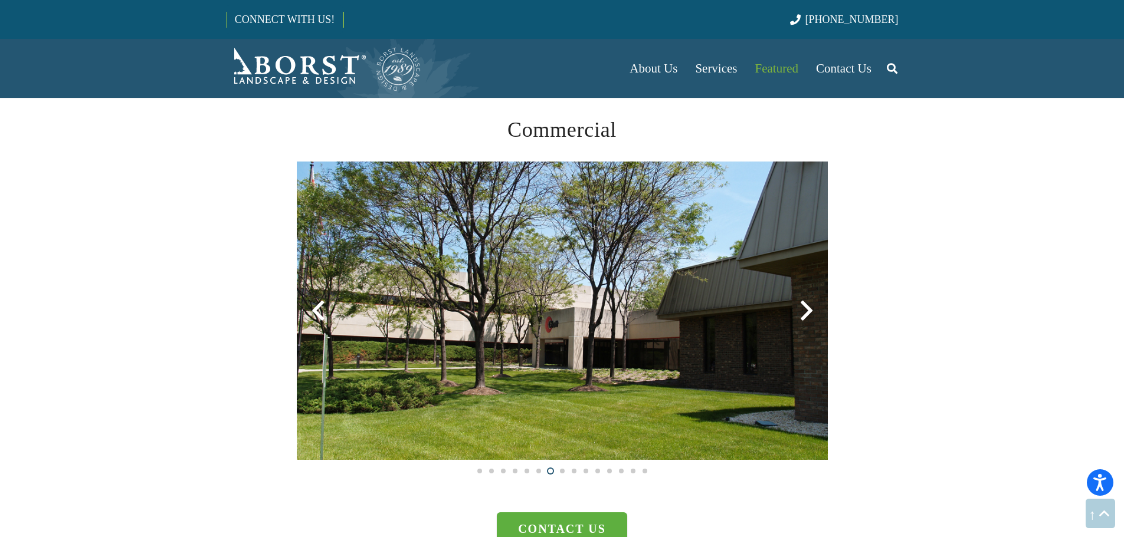
click at [802, 314] on div at bounding box center [806, 311] width 42 height 42
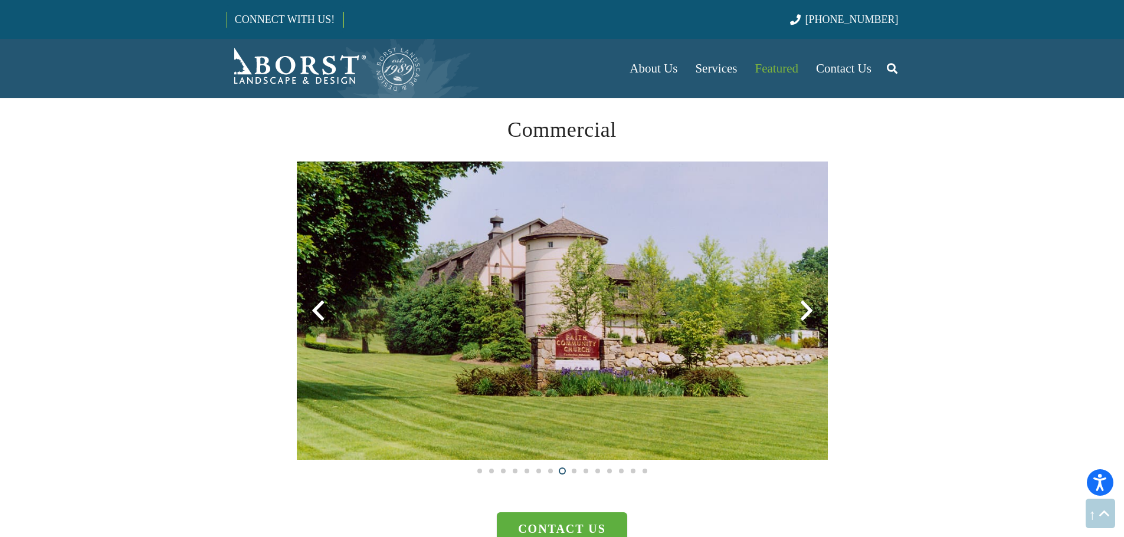
click at [802, 314] on div at bounding box center [806, 311] width 42 height 42
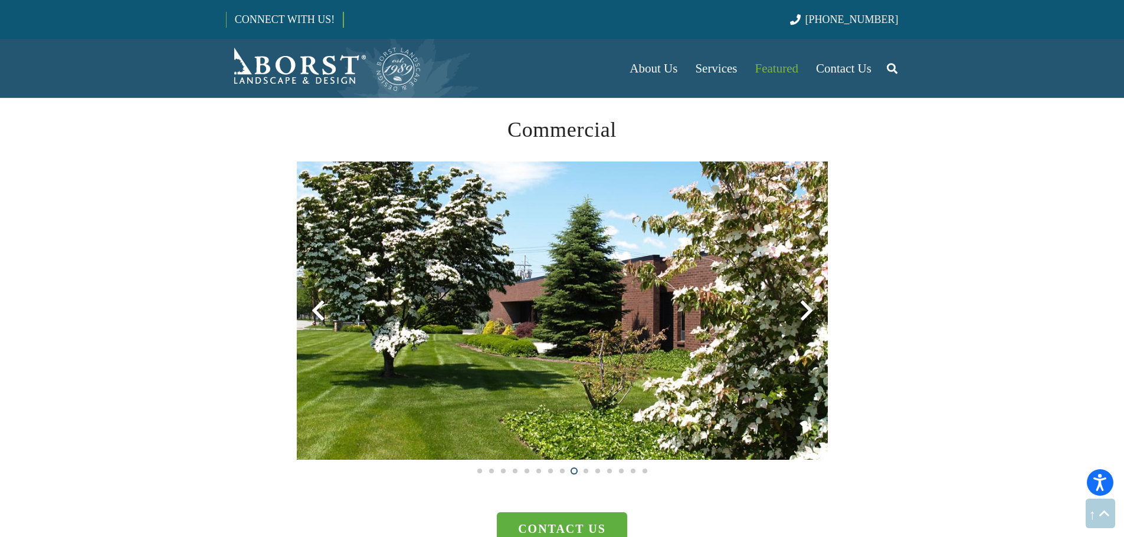
click at [802, 314] on div at bounding box center [806, 311] width 42 height 42
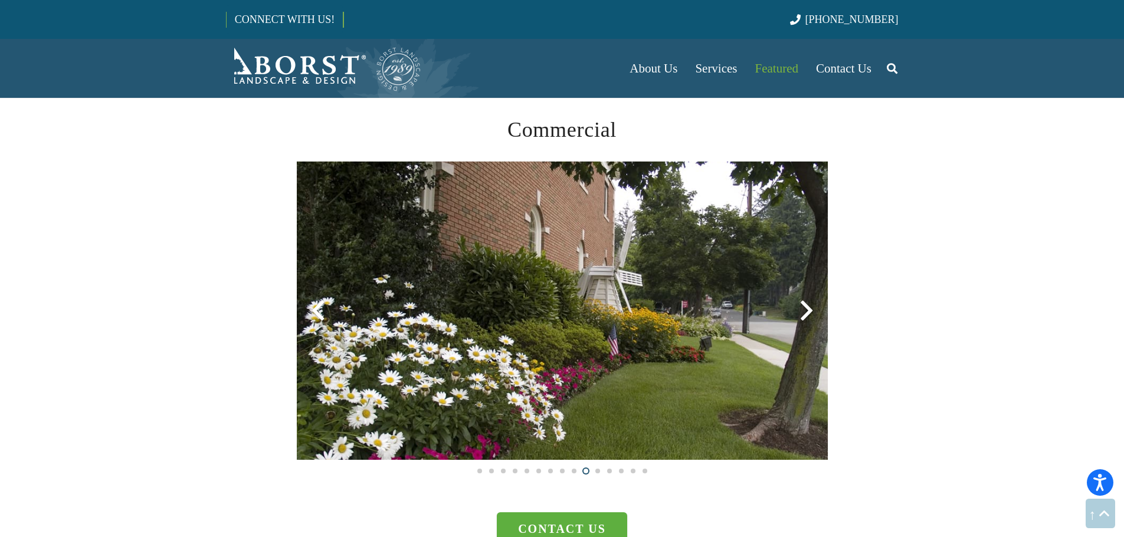
click at [802, 314] on div at bounding box center [806, 311] width 42 height 42
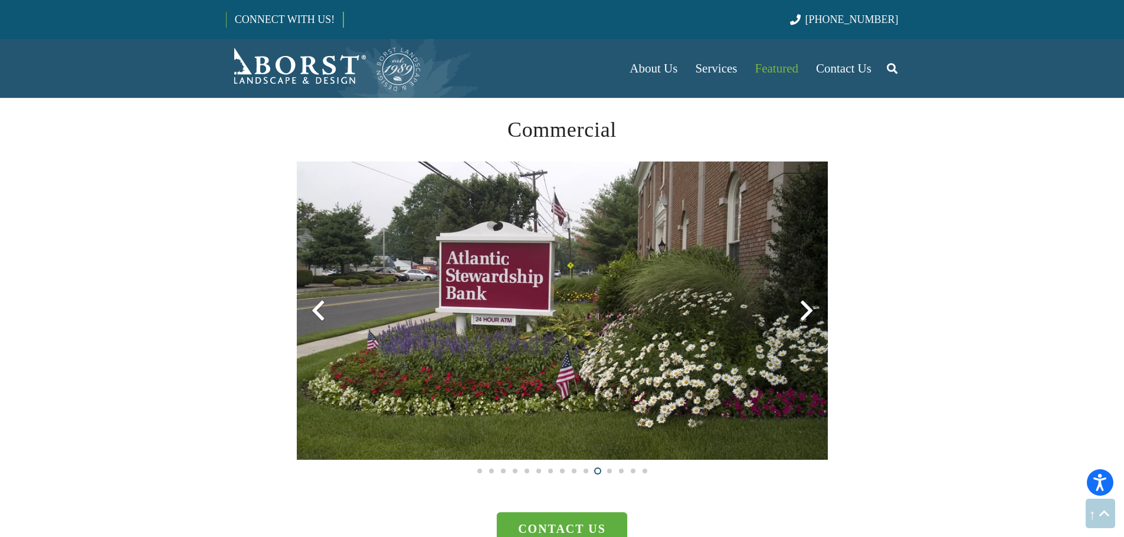
click at [802, 314] on div at bounding box center [806, 311] width 42 height 42
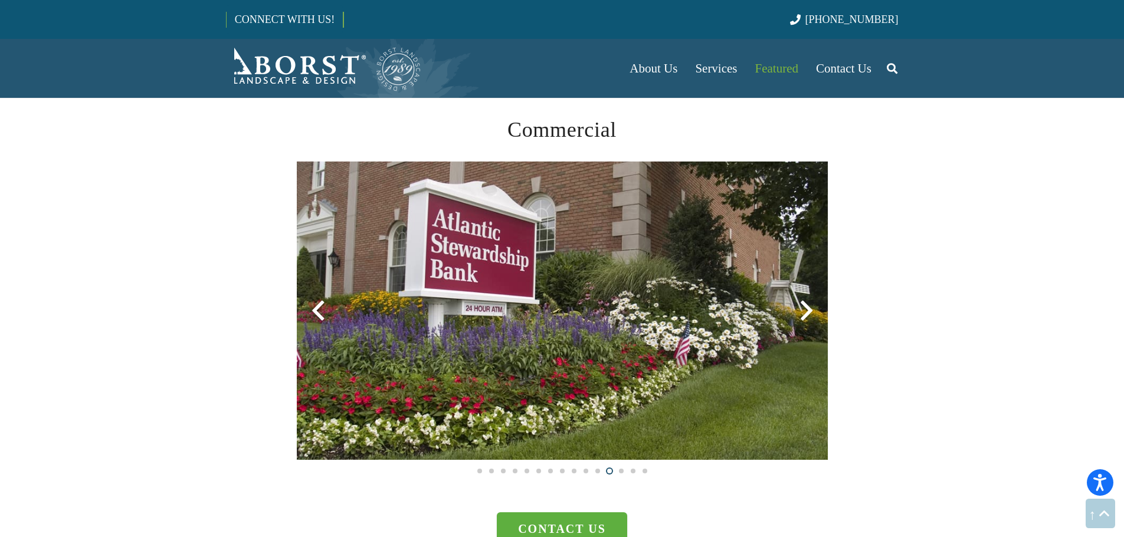
click at [802, 314] on div at bounding box center [806, 311] width 42 height 42
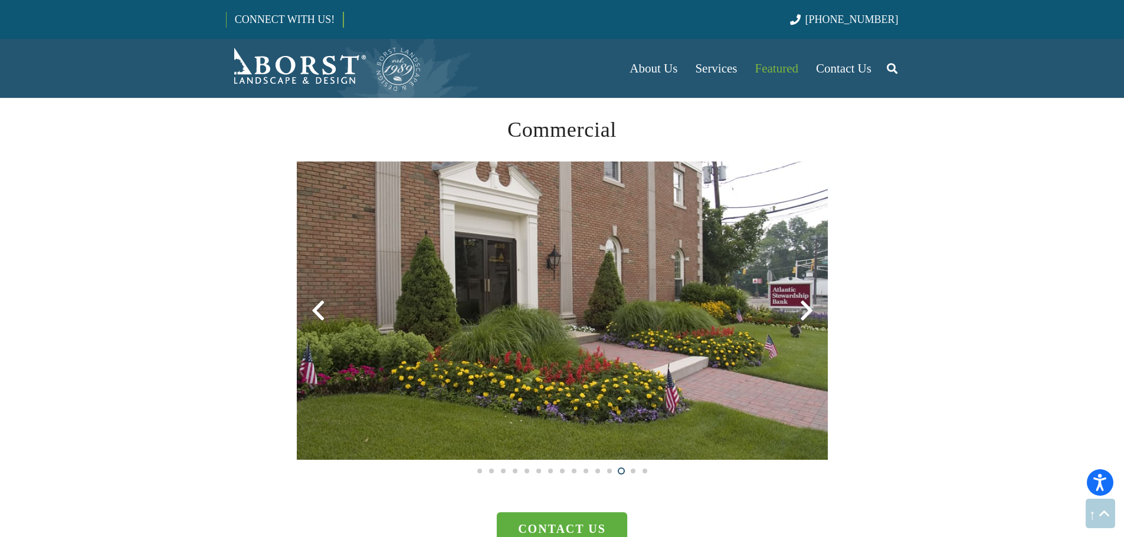
click at [802, 314] on div at bounding box center [806, 311] width 42 height 42
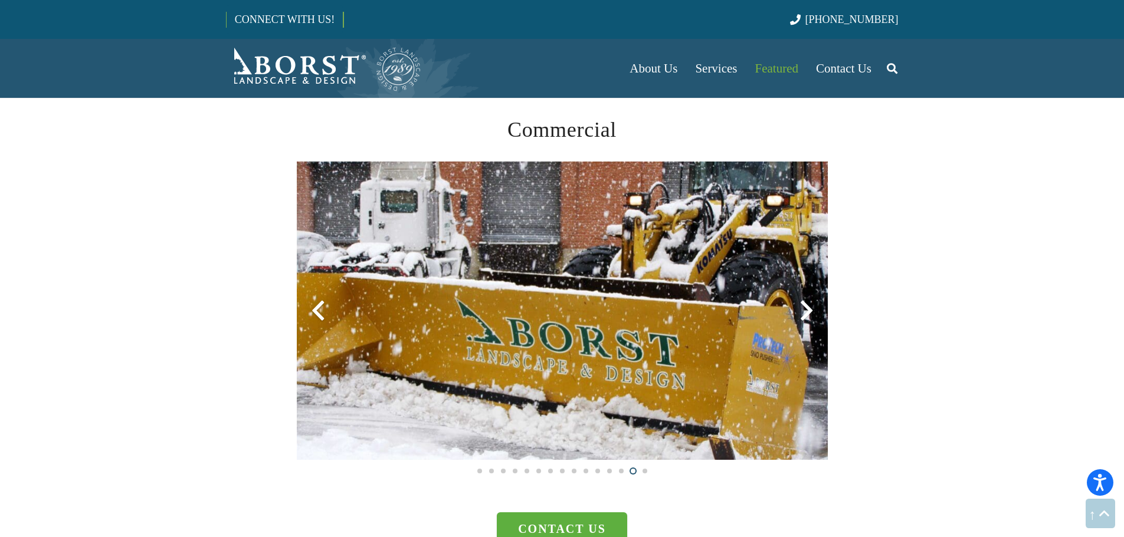
click at [802, 314] on div at bounding box center [806, 311] width 42 height 42
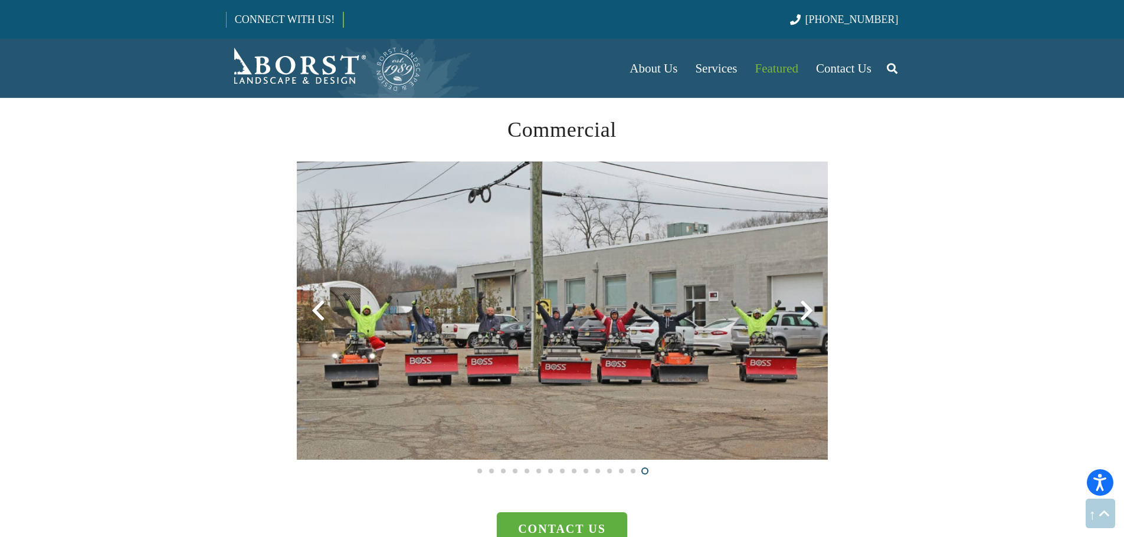
click at [802, 314] on div at bounding box center [806, 311] width 42 height 42
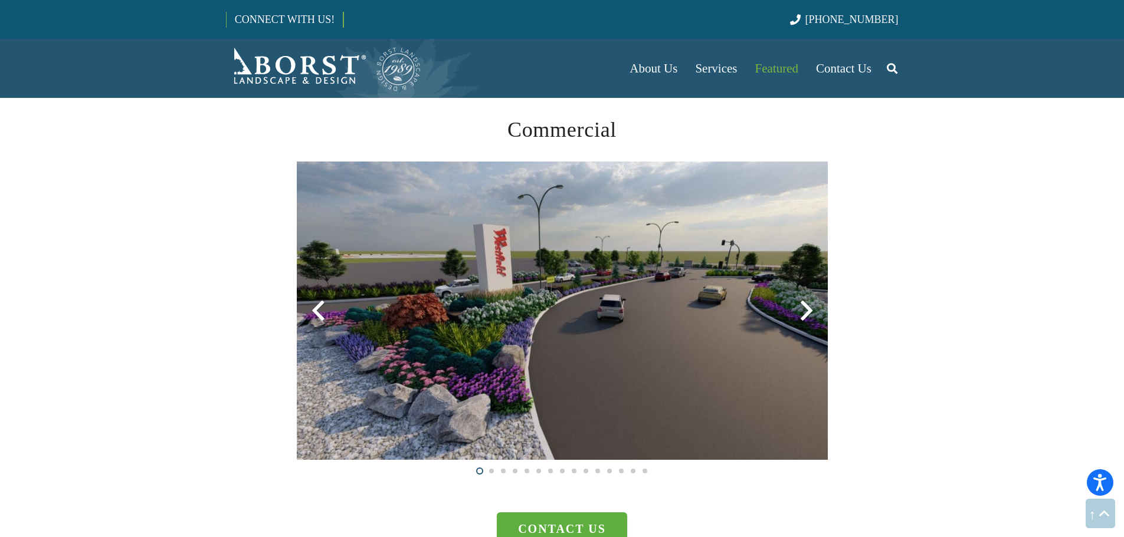
click at [802, 314] on div at bounding box center [806, 311] width 42 height 42
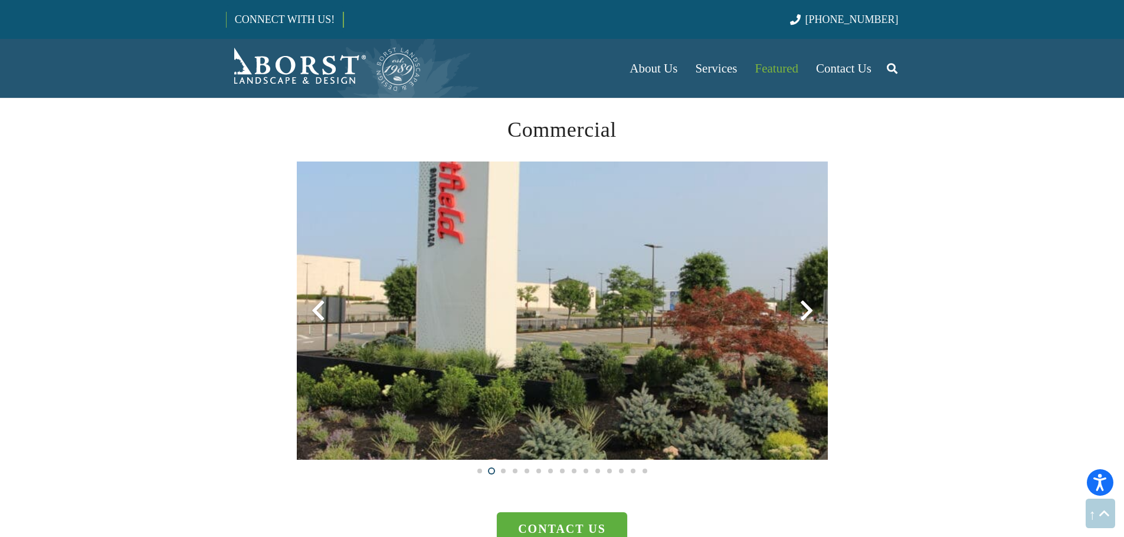
click at [802, 314] on div at bounding box center [806, 311] width 42 height 42
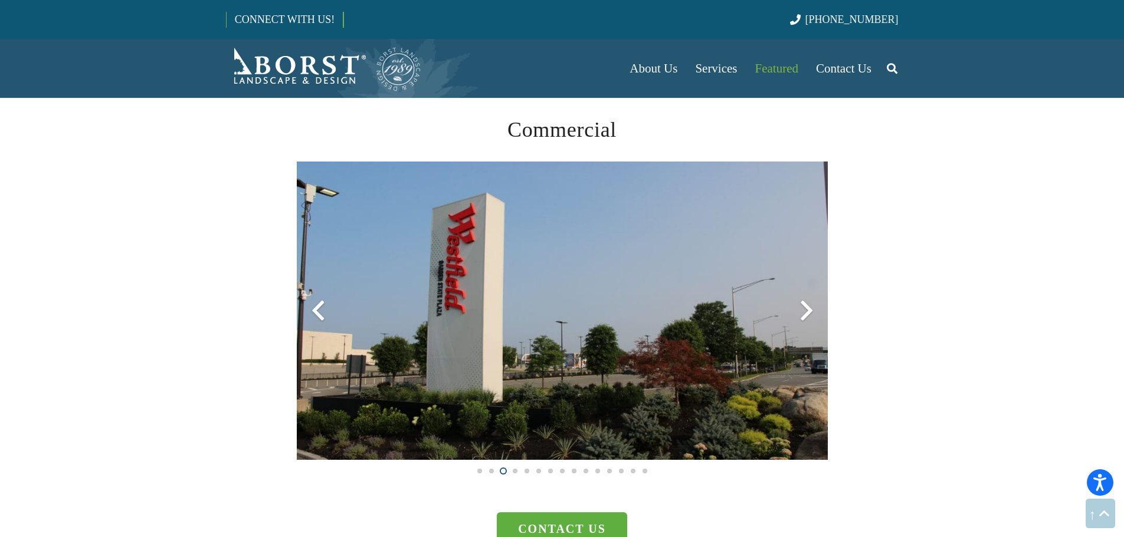
click at [802, 316] on div at bounding box center [806, 311] width 42 height 42
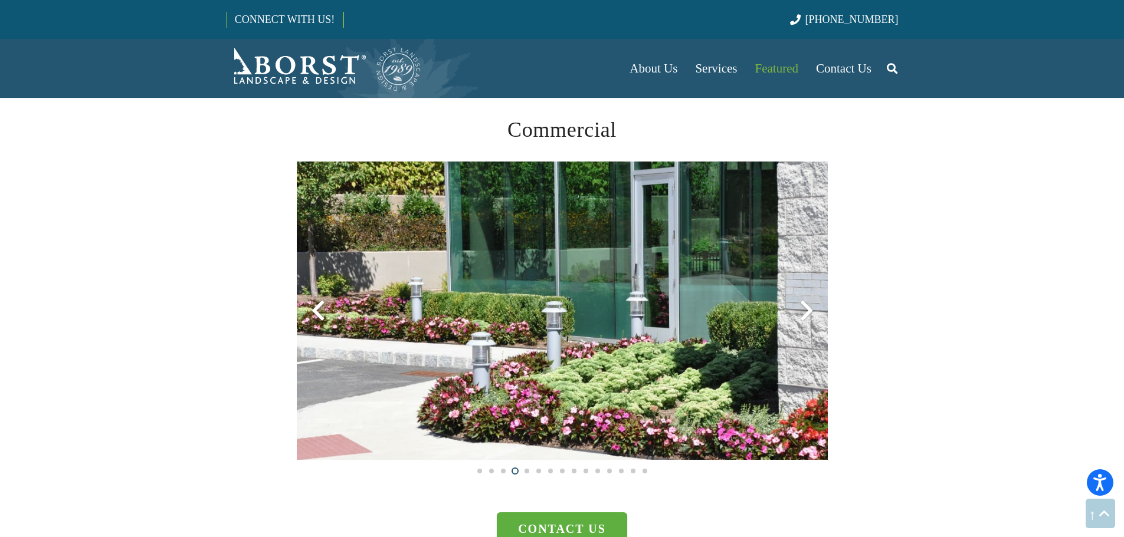
click at [802, 316] on div at bounding box center [806, 311] width 42 height 42
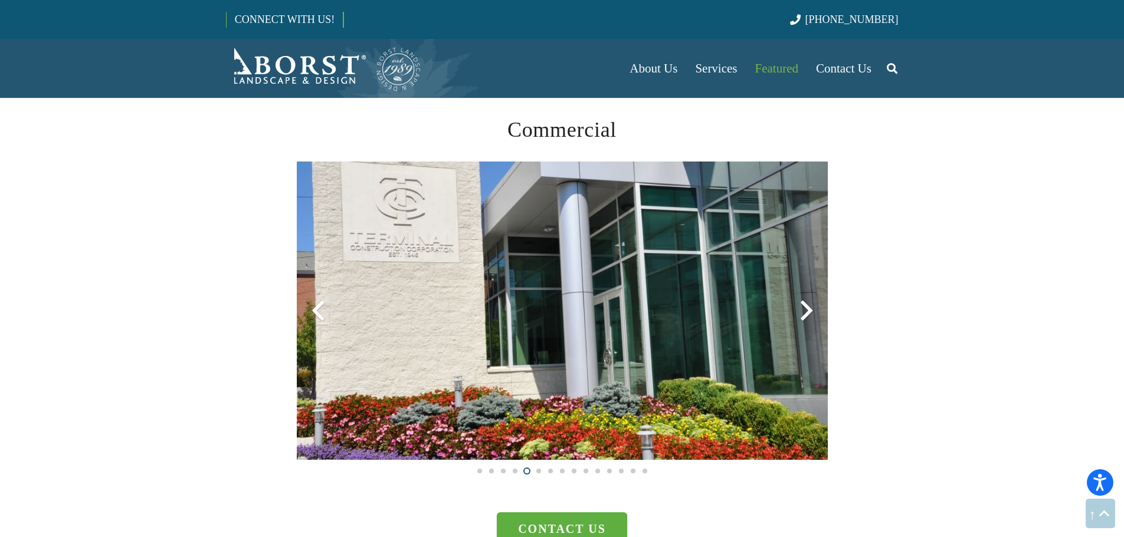
click at [802, 316] on div at bounding box center [806, 311] width 42 height 42
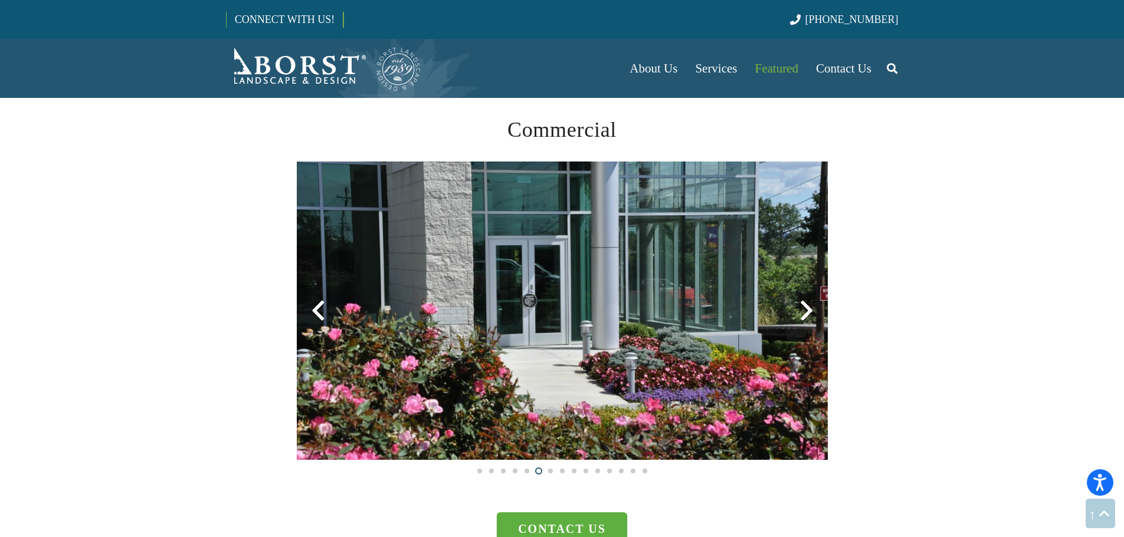
click at [802, 316] on div at bounding box center [806, 311] width 42 height 42
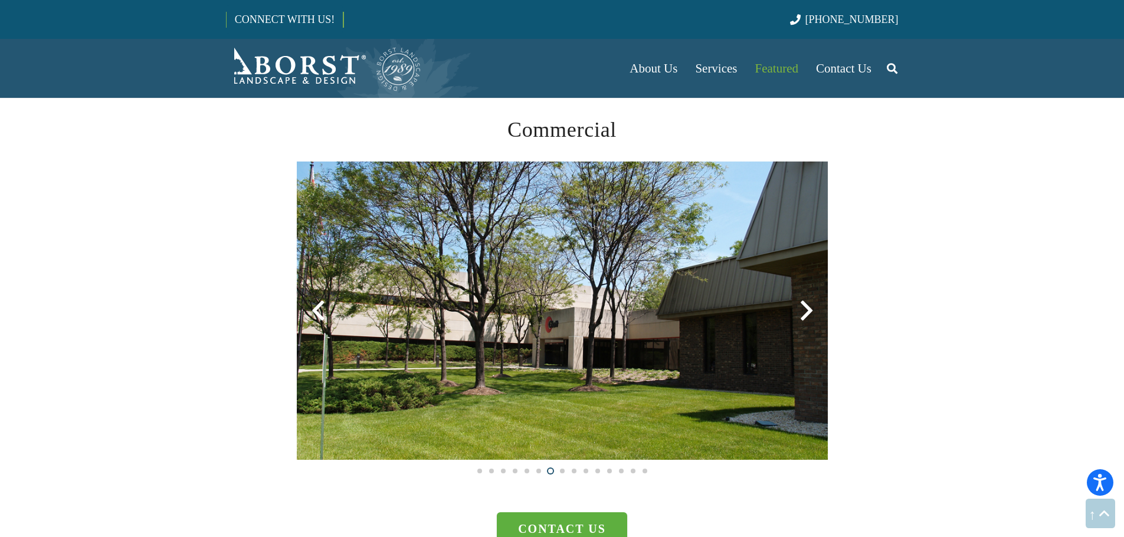
click at [802, 316] on div at bounding box center [806, 311] width 42 height 42
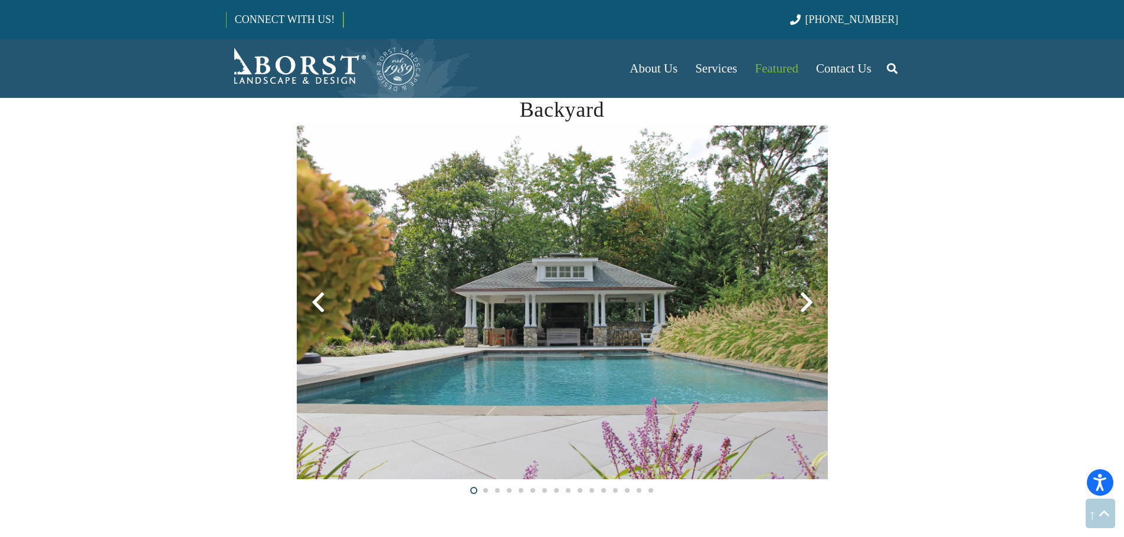
scroll to position [649, 0]
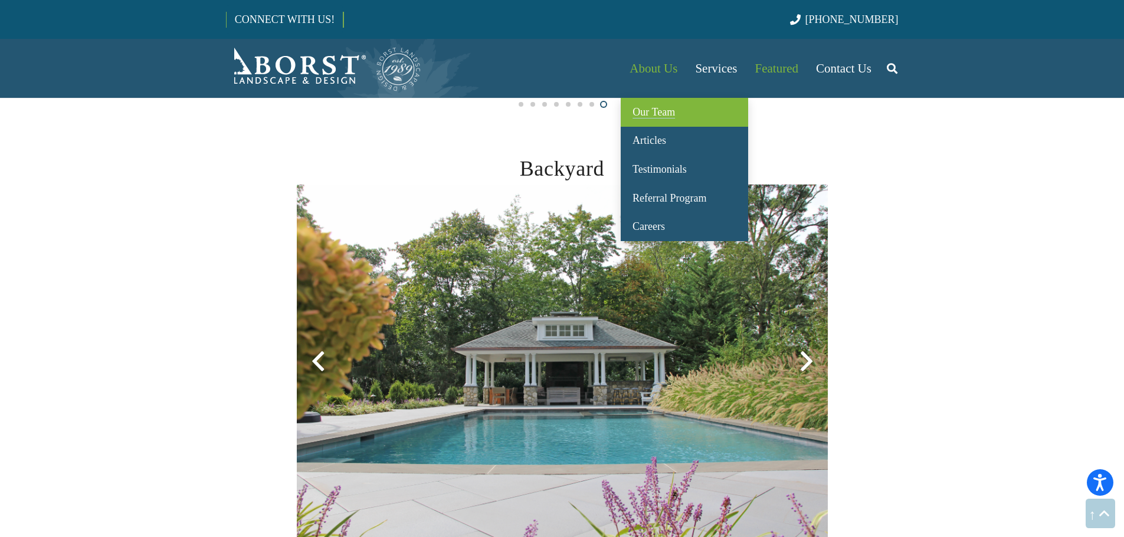
click at [656, 116] on span "Our Team" at bounding box center [653, 112] width 42 height 12
